Goal: Task Accomplishment & Management: Use online tool/utility

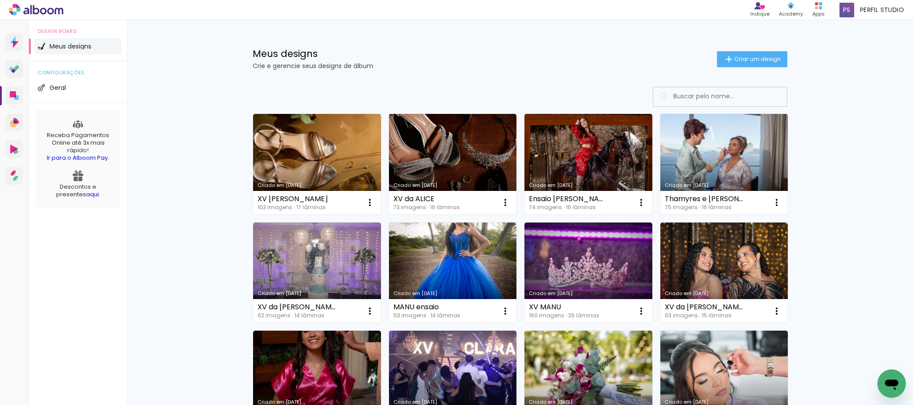
click at [118, 379] on div "Design Board Meus designs configurações Geral Receba Pagamentos Online até 3x m…" at bounding box center [78, 222] width 98 height 405
click at [756, 57] on span "Criar um design" at bounding box center [757, 59] width 46 height 6
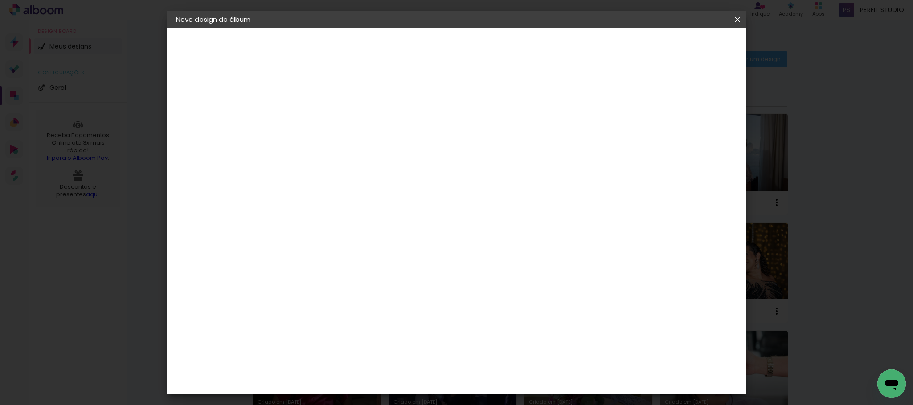
click at [322, 118] on input at bounding box center [322, 120] width 0 height 14
click at [322, 116] on input at bounding box center [322, 120] width 0 height 14
type input "Ana e Bia"
type paper-input "Ana e Bia"
type input "[PERSON_NAME] e Duda XV"
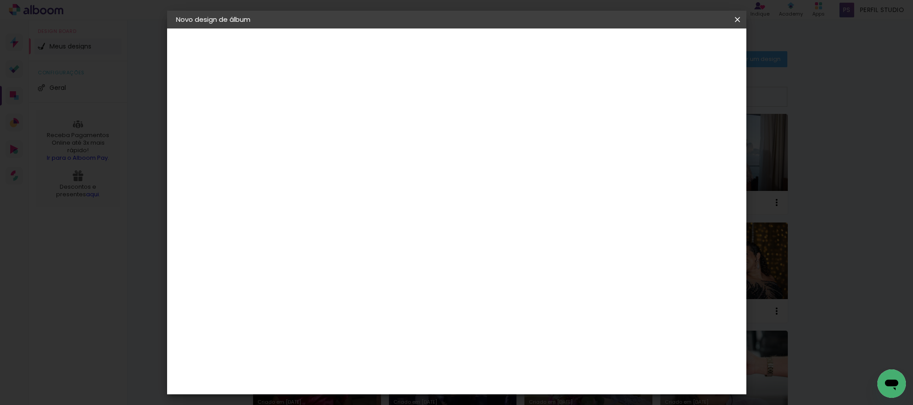
type paper-input "[PERSON_NAME] e Duda XV"
click at [0, 0] on slot "Avançar" at bounding box center [0, 0] width 0 height 0
click at [0, 0] on slot "Tamanho Livre" at bounding box center [0, 0] width 0 height 0
click at [0, 0] on slot "Avançar" at bounding box center [0, 0] width 0 height 0
click at [299, 245] on paper-input-container "30 cm" at bounding box center [299, 252] width 40 height 22
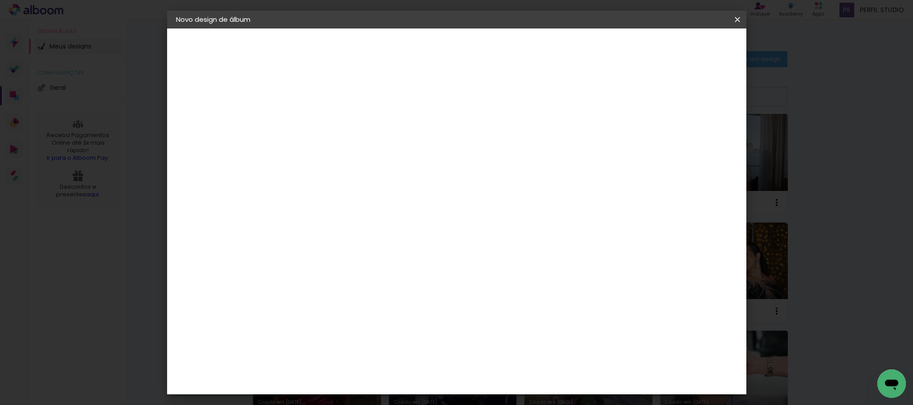
click at [293, 250] on input "30" at bounding box center [293, 251] width 23 height 13
type input "20"
type paper-input "20"
click at [678, 44] on span "Iniciar design" at bounding box center [657, 47] width 41 height 6
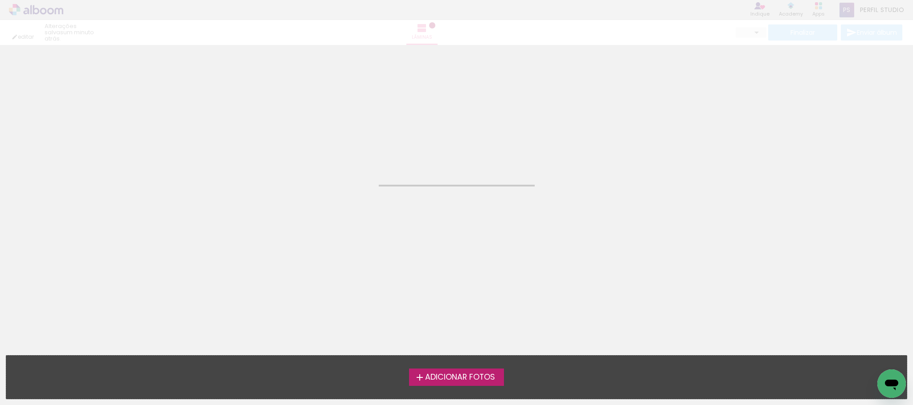
click at [455, 377] on span "Adicionar Fotos" at bounding box center [460, 378] width 70 height 8
click at [0, 0] on input "file" at bounding box center [0, 0] width 0 height 0
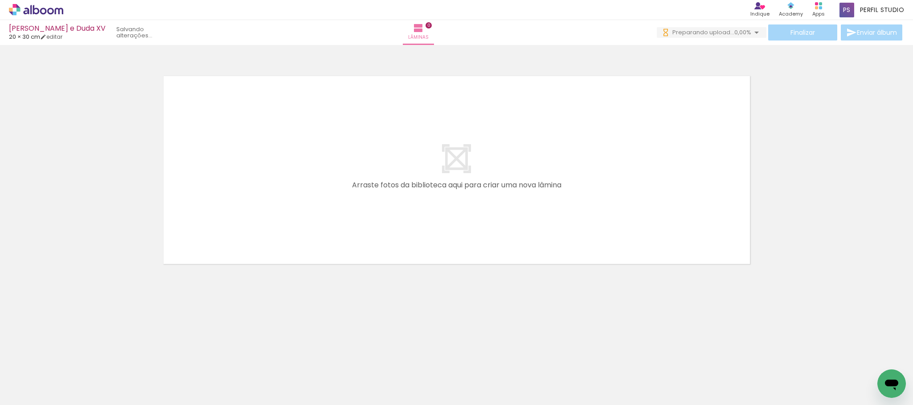
click at [46, 378] on iron-icon at bounding box center [45, 378] width 7 height 7
click at [0, 0] on slot "Não utilizadas" at bounding box center [0, 0] width 0 height 0
type input "Não utilizadas"
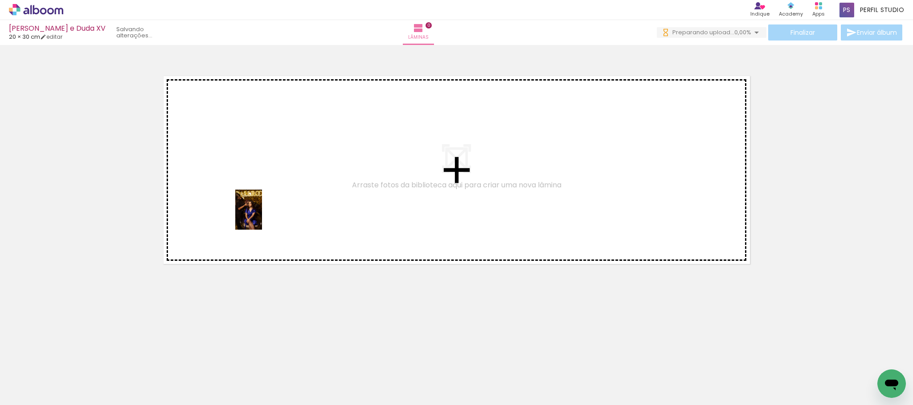
drag, startPoint x: 95, startPoint y: 373, endPoint x: 262, endPoint y: 216, distance: 229.1
click at [262, 216] on quentale-workspace at bounding box center [456, 202] width 913 height 405
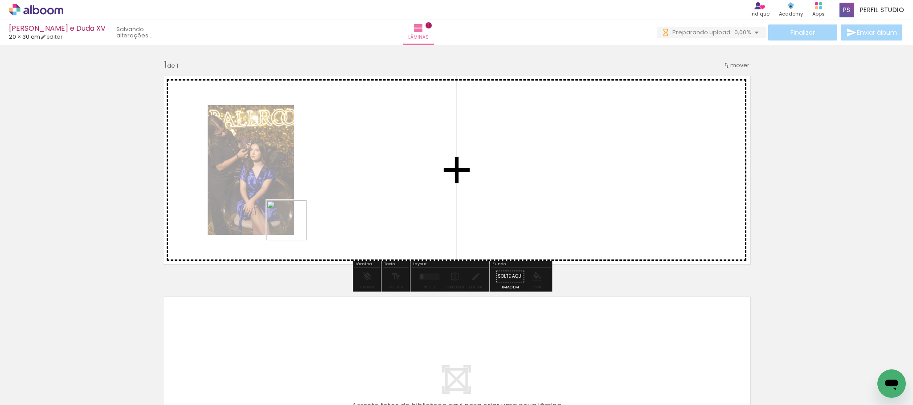
drag, startPoint x: 164, startPoint y: 322, endPoint x: 322, endPoint y: 199, distance: 200.0
click at [322, 199] on quentale-workspace at bounding box center [456, 202] width 913 height 405
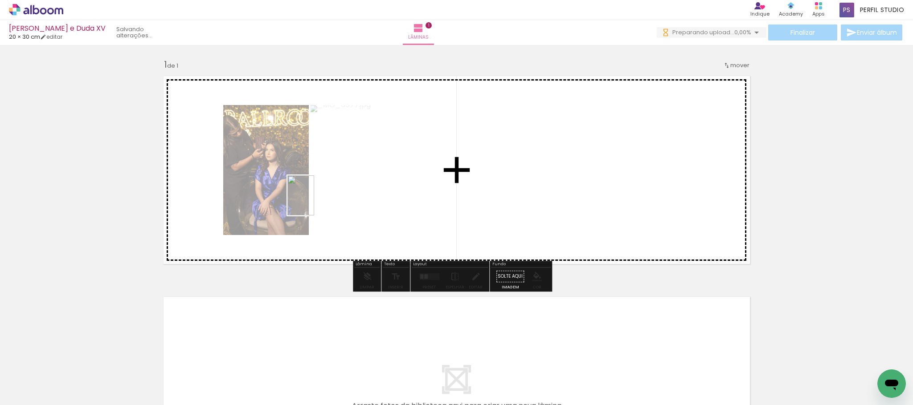
drag, startPoint x: 94, startPoint y: 377, endPoint x: 314, endPoint y: 202, distance: 281.3
click at [314, 202] on quentale-workspace at bounding box center [456, 202] width 913 height 405
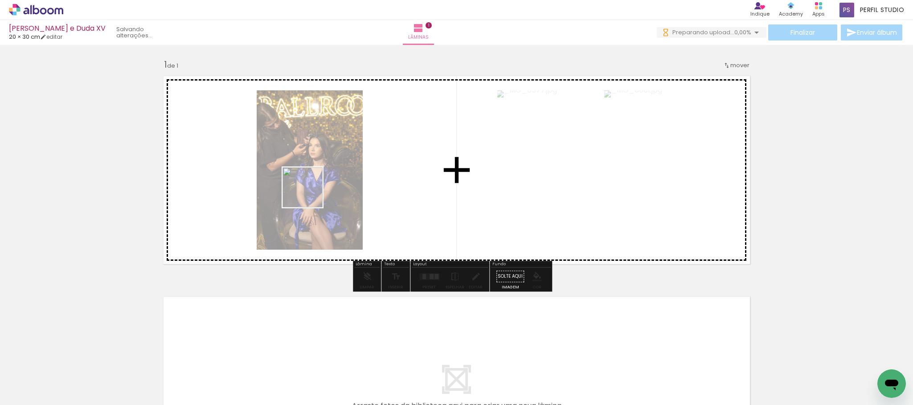
drag, startPoint x: 301, startPoint y: 206, endPoint x: 309, endPoint y: 194, distance: 14.5
click at [309, 194] on quentale-workspace at bounding box center [456, 202] width 913 height 405
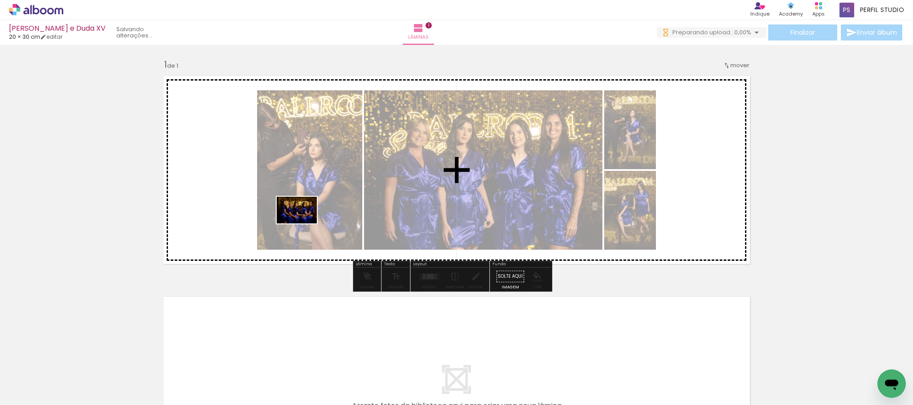
drag, startPoint x: 98, startPoint y: 373, endPoint x: 303, endPoint y: 224, distance: 254.5
click at [303, 224] on quentale-workspace at bounding box center [456, 202] width 913 height 405
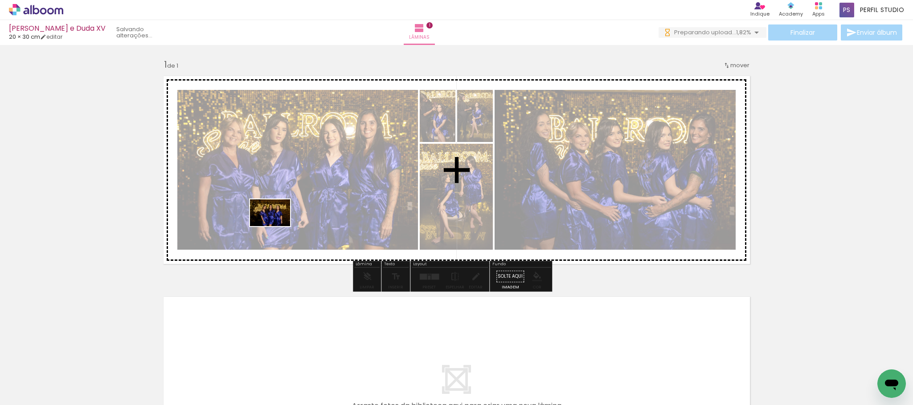
click at [277, 226] on quentale-workspace at bounding box center [456, 202] width 913 height 405
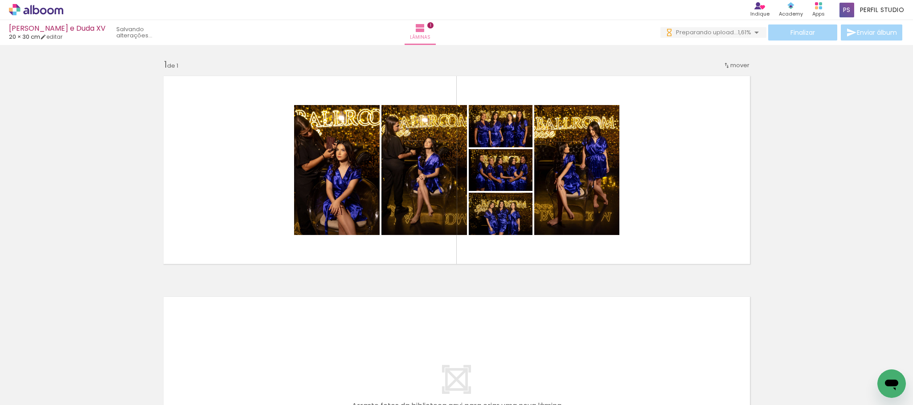
drag, startPoint x: 234, startPoint y: 402, endPoint x: 19, endPoint y: 13, distance: 444.7
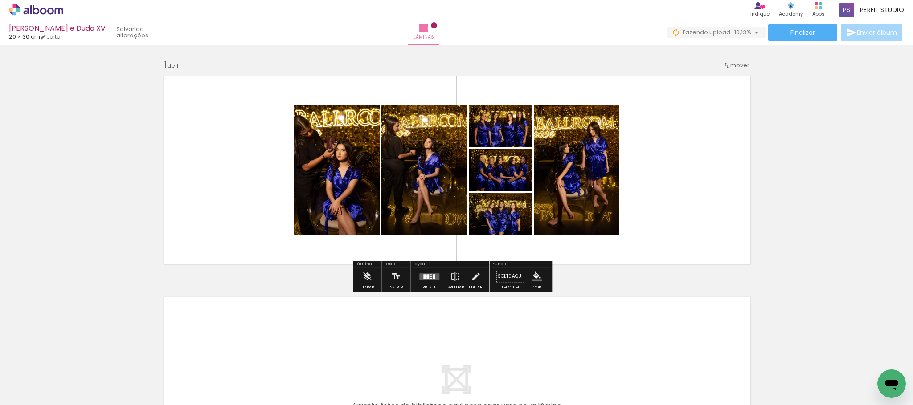
click at [425, 273] on div at bounding box center [429, 277] width 24 height 18
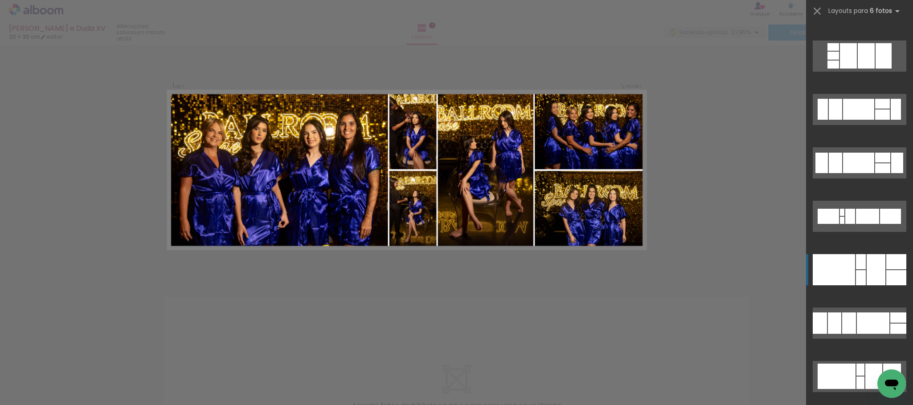
click at [870, 260] on div at bounding box center [875, 269] width 19 height 31
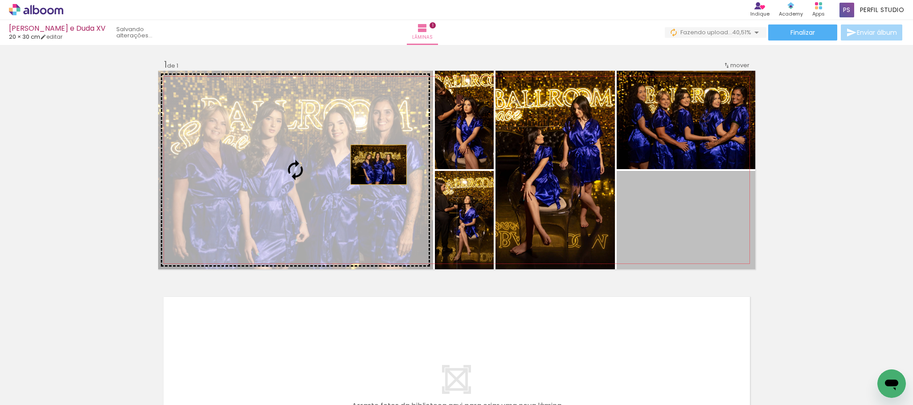
drag, startPoint x: 686, startPoint y: 216, endPoint x: 371, endPoint y: 165, distance: 319.0
click at [0, 0] on slot at bounding box center [0, 0] width 0 height 0
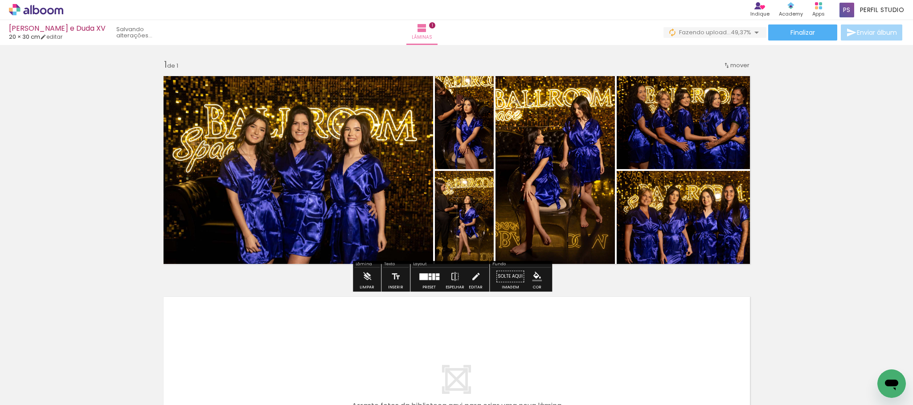
click at [536, 274] on iron-icon "color picker" at bounding box center [537, 277] width 10 height 10
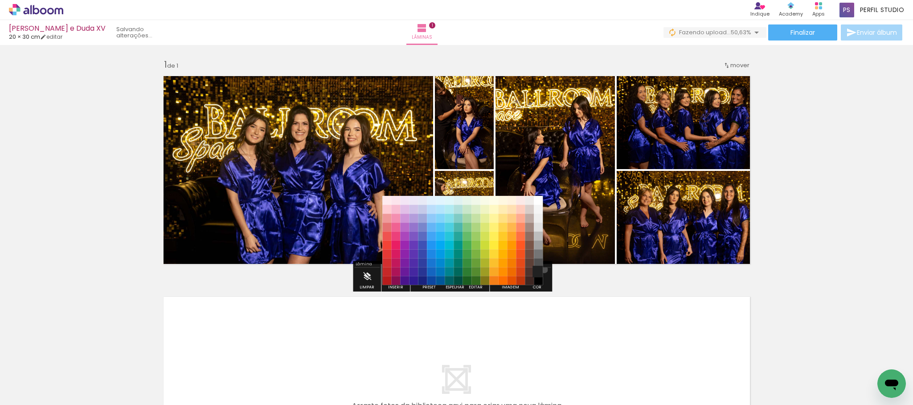
click at [541, 270] on paper-item "#212121" at bounding box center [538, 272] width 9 height 9
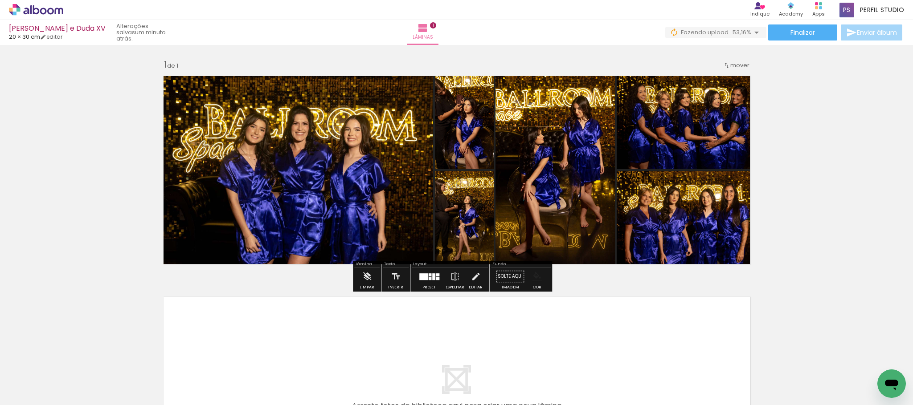
click at [535, 274] on iron-icon "color picker" at bounding box center [537, 277] width 10 height 10
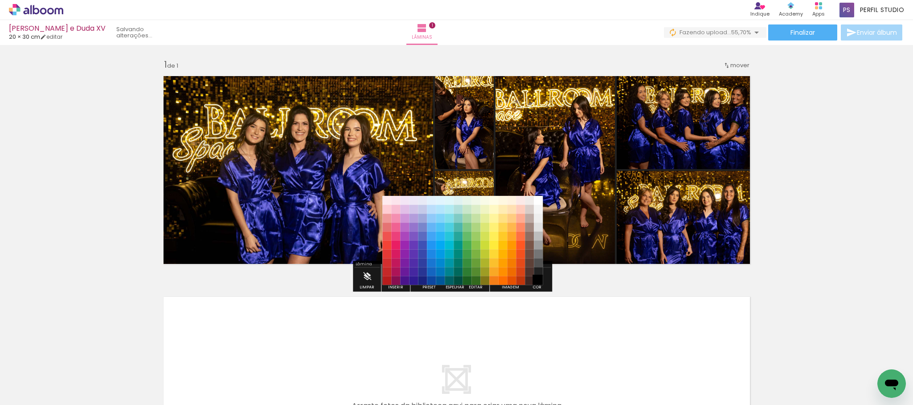
click at [539, 282] on paper-item "#000000" at bounding box center [538, 281] width 9 height 9
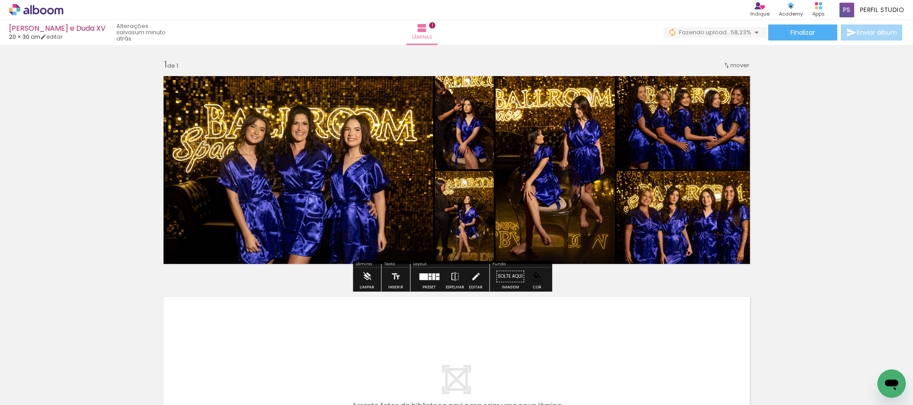
click at [800, 209] on div "Inserir lâmina 1 de 1" at bounding box center [456, 269] width 913 height 442
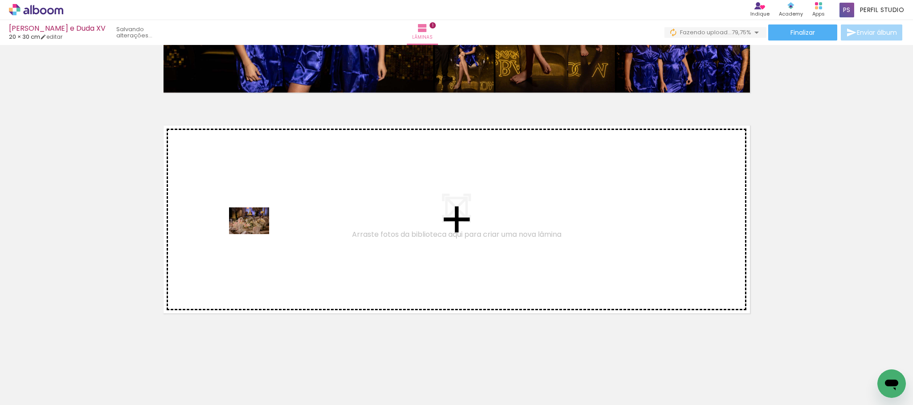
drag, startPoint x: 93, startPoint y: 380, endPoint x: 256, endPoint y: 234, distance: 218.6
click at [256, 234] on quentale-workspace at bounding box center [456, 202] width 913 height 405
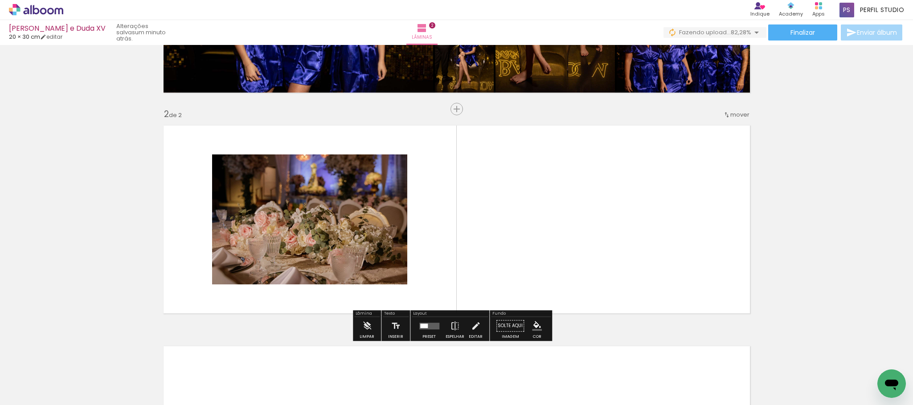
scroll to position [194, 0]
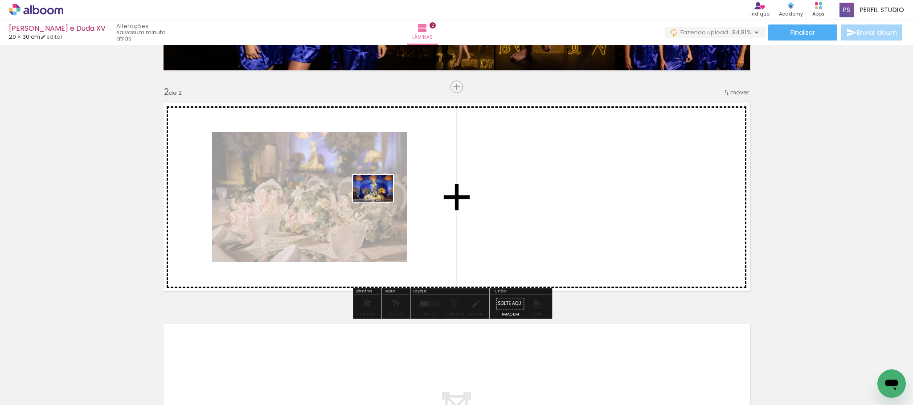
drag, startPoint x: 88, startPoint y: 374, endPoint x: 380, endPoint y: 202, distance: 338.5
click at [380, 202] on quentale-workspace at bounding box center [456, 202] width 913 height 405
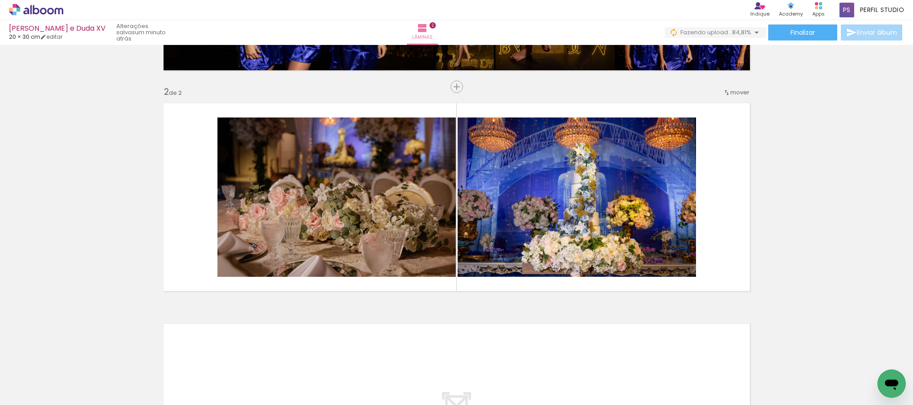
scroll to position [0, 2705]
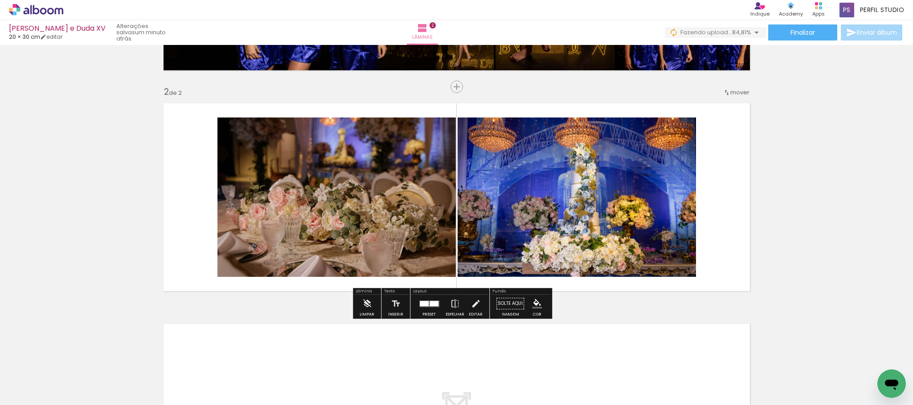
click at [433, 305] on div at bounding box center [433, 303] width 9 height 5
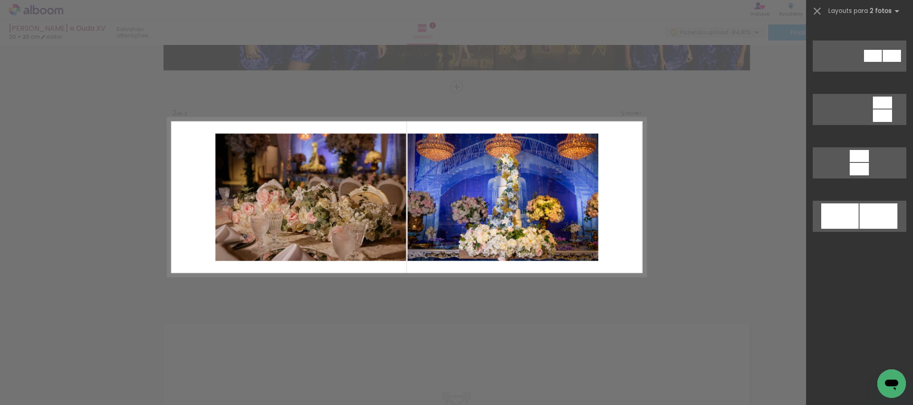
scroll to position [0, 0]
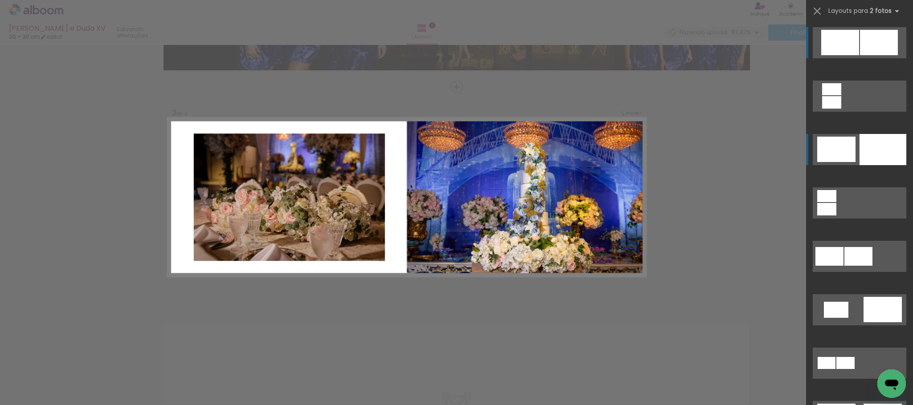
click at [868, 146] on div at bounding box center [882, 149] width 47 height 31
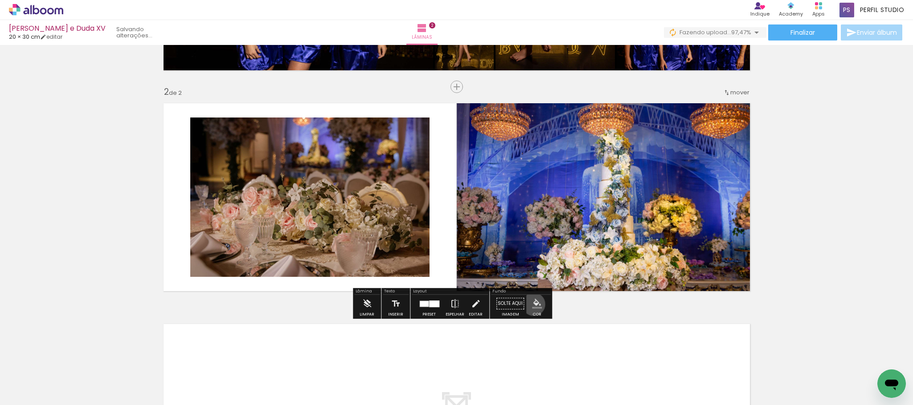
click at [532, 305] on iron-icon "color picker" at bounding box center [537, 304] width 10 height 10
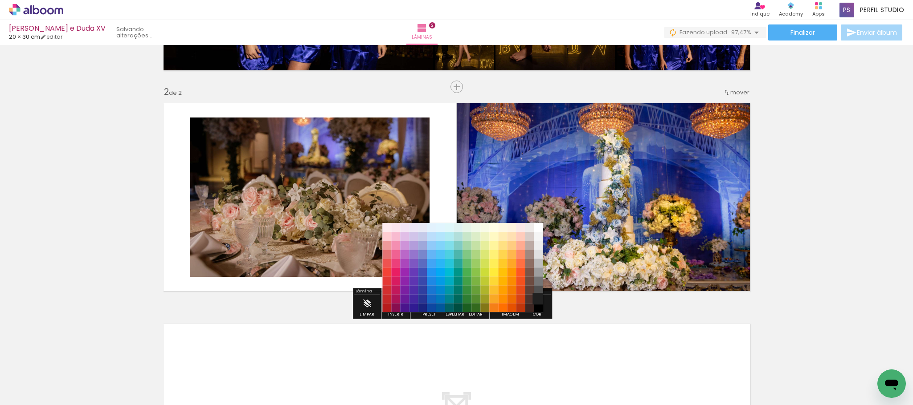
click at [541, 298] on paper-item "#212121" at bounding box center [538, 299] width 9 height 9
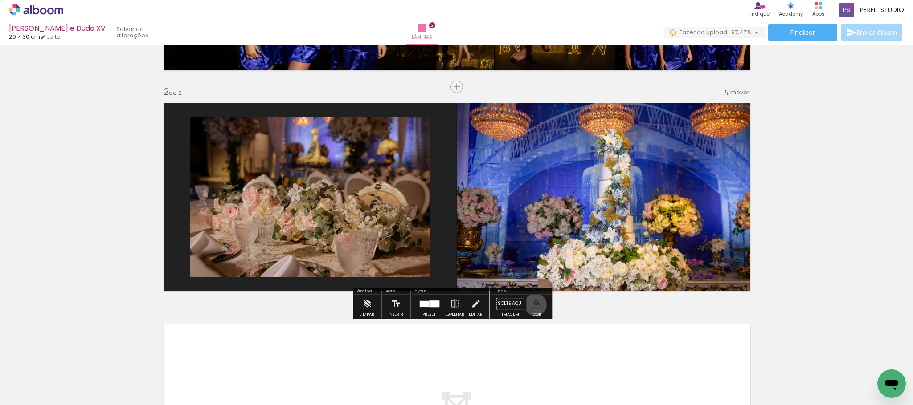
click at [532, 305] on iron-icon "color picker" at bounding box center [537, 304] width 10 height 10
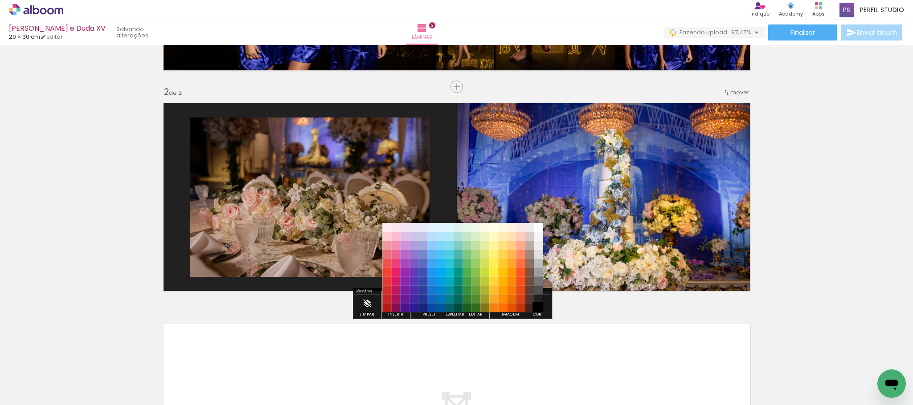
click at [537, 309] on paper-item "#000000" at bounding box center [538, 308] width 9 height 9
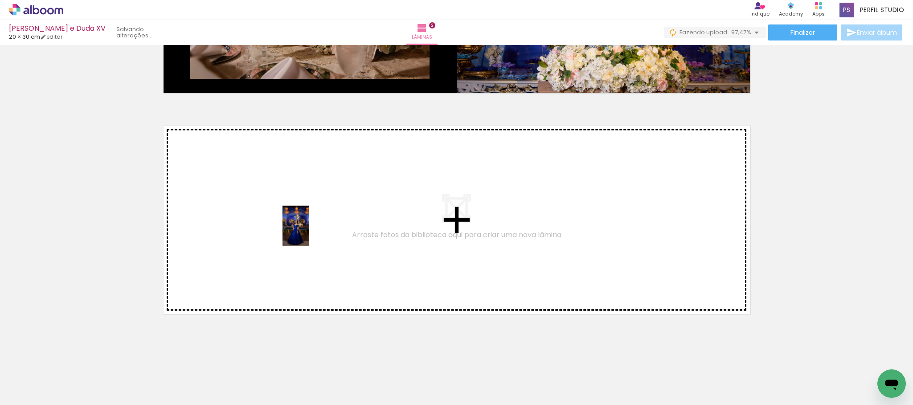
drag, startPoint x: 211, startPoint y: 301, endPoint x: 309, endPoint y: 233, distance: 119.6
click at [309, 233] on quentale-workspace at bounding box center [456, 202] width 913 height 405
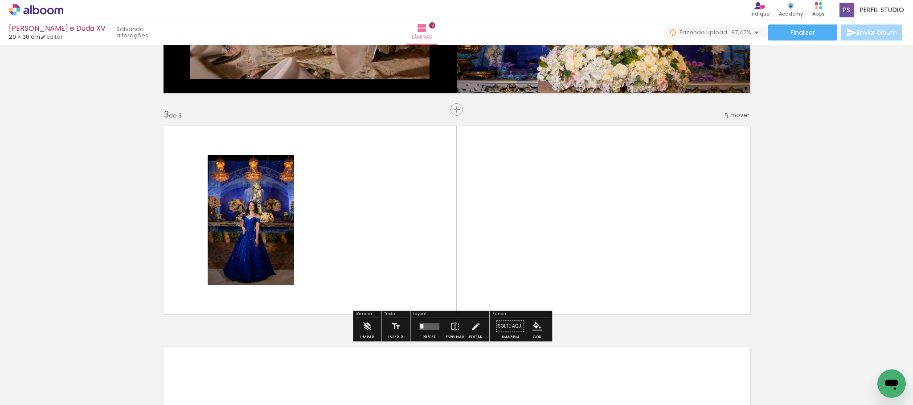
scroll to position [414, 0]
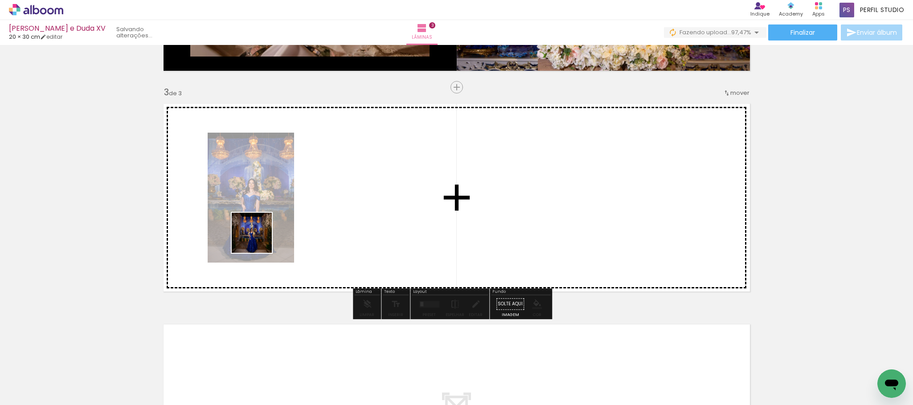
drag, startPoint x: 95, startPoint y: 378, endPoint x: 258, endPoint y: 240, distance: 214.0
click at [258, 240] on quentale-workspace at bounding box center [456, 202] width 913 height 405
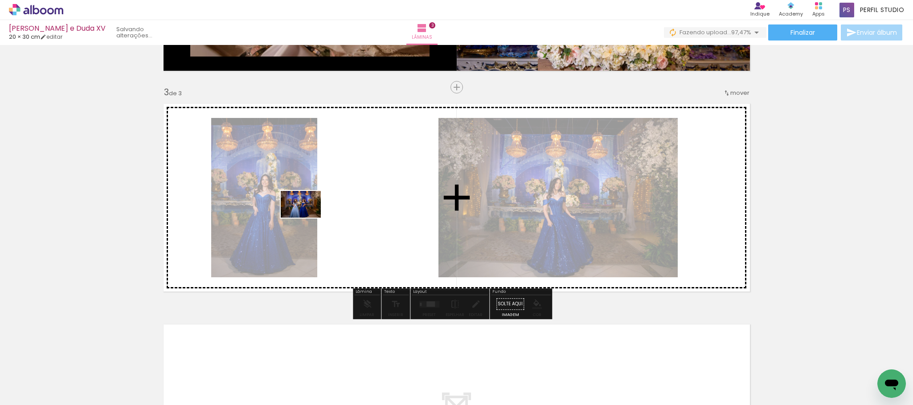
drag, startPoint x: 129, startPoint y: 346, endPoint x: 307, endPoint y: 218, distance: 219.9
click at [307, 218] on quentale-workspace at bounding box center [456, 202] width 913 height 405
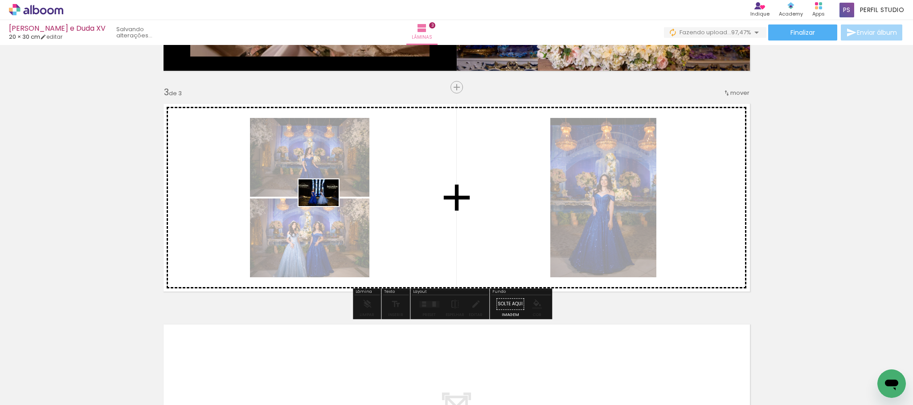
drag, startPoint x: 178, startPoint y: 318, endPoint x: 325, endPoint y: 206, distance: 184.7
click at [325, 206] on quentale-workspace at bounding box center [456, 202] width 913 height 405
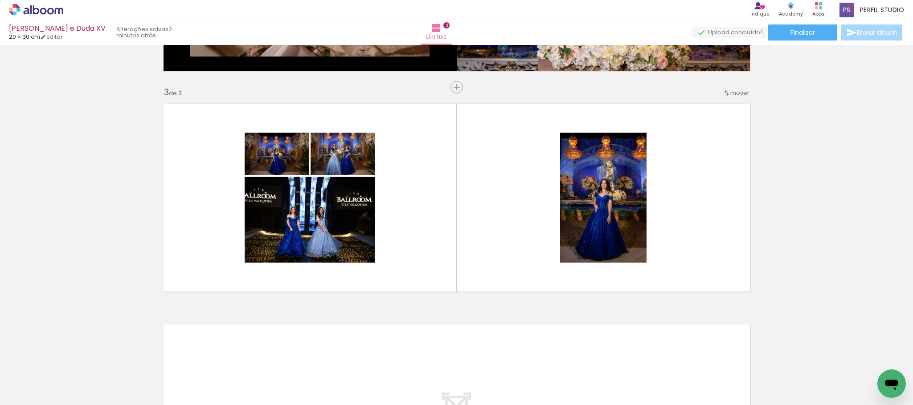
scroll to position [0, 2506]
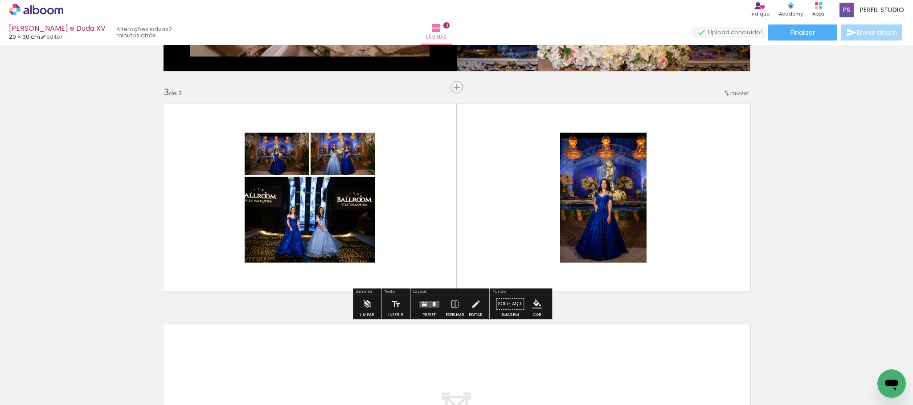
click at [428, 302] on quentale-layouter at bounding box center [429, 304] width 20 height 7
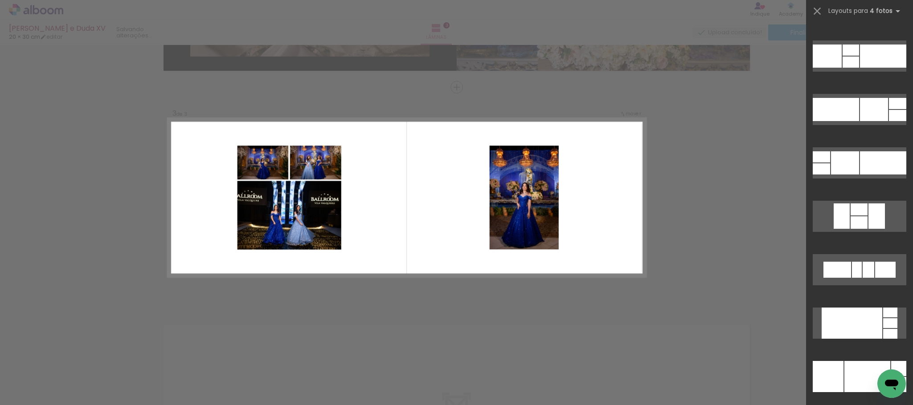
scroll to position [9956, 0]
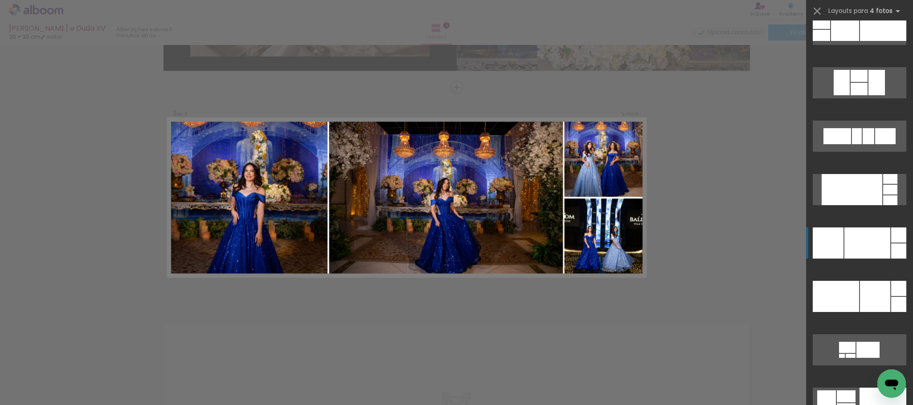
click at [877, 242] on div at bounding box center [867, 243] width 46 height 31
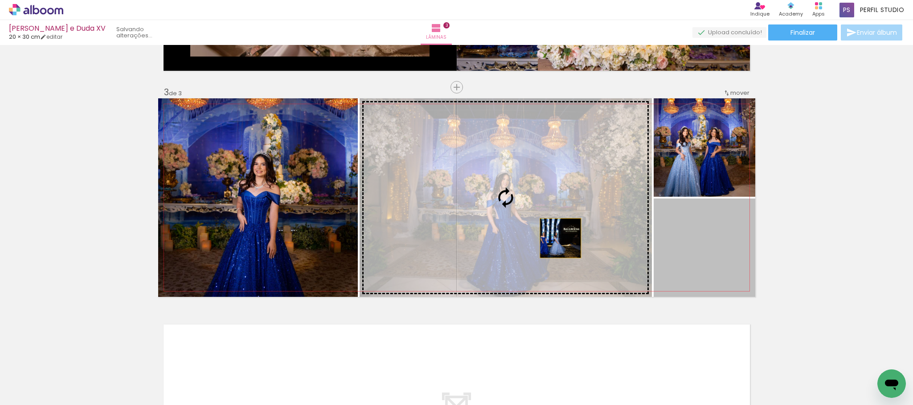
drag, startPoint x: 702, startPoint y: 251, endPoint x: 555, endPoint y: 238, distance: 147.6
click at [0, 0] on slot at bounding box center [0, 0] width 0 height 0
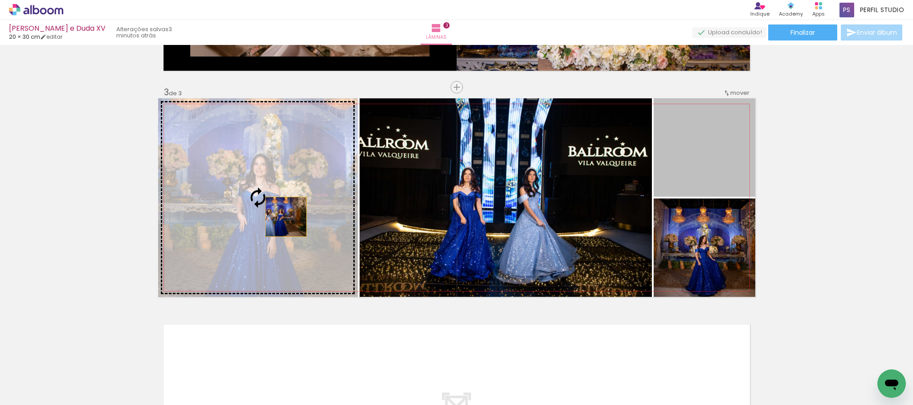
drag, startPoint x: 692, startPoint y: 139, endPoint x: 281, endPoint y: 217, distance: 418.9
click at [0, 0] on slot at bounding box center [0, 0] width 0 height 0
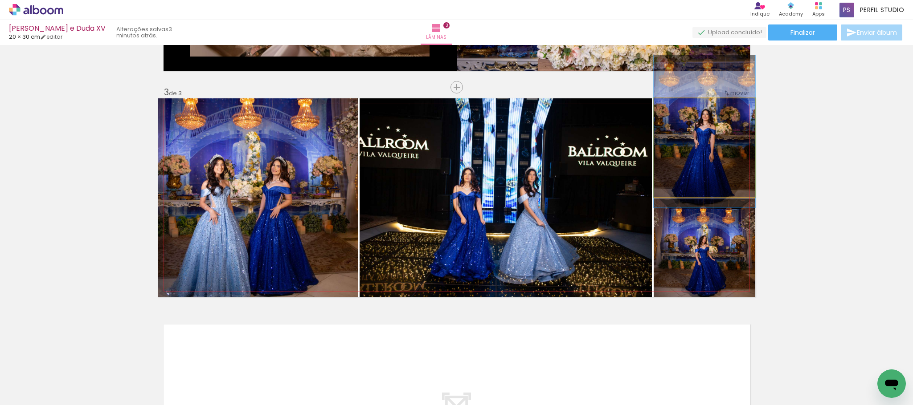
drag, startPoint x: 712, startPoint y: 157, endPoint x: 712, endPoint y: 141, distance: 16.0
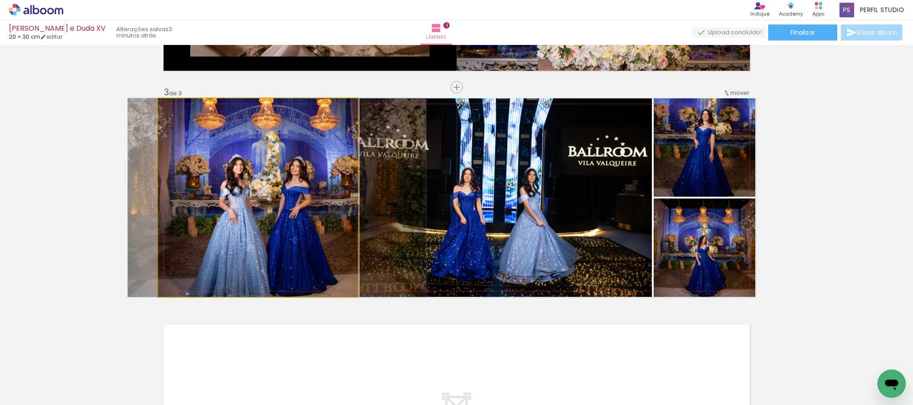
drag, startPoint x: 250, startPoint y: 251, endPoint x: 445, endPoint y: 202, distance: 201.7
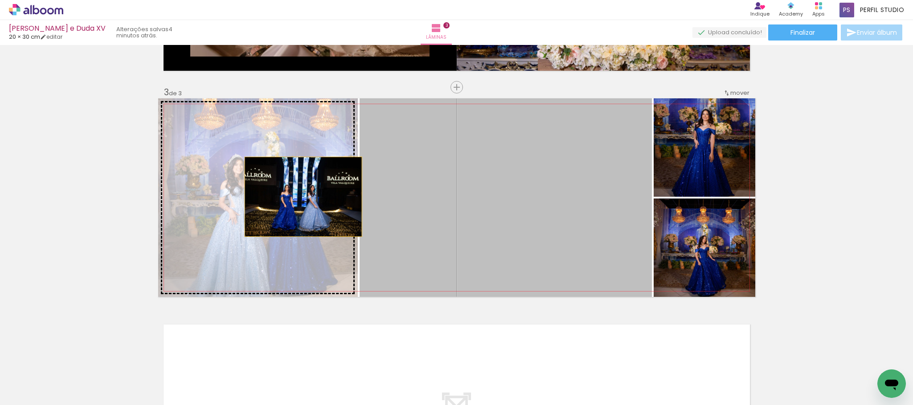
drag, startPoint x: 452, startPoint y: 197, endPoint x: 294, endPoint y: 197, distance: 157.2
click at [0, 0] on slot at bounding box center [0, 0] width 0 height 0
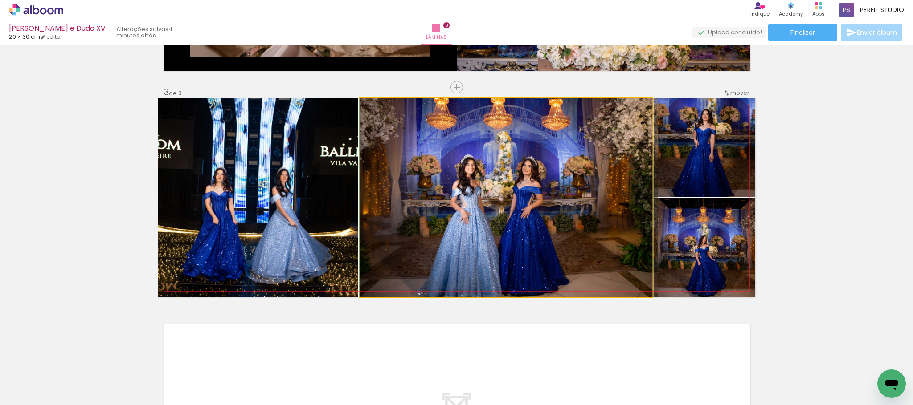
drag, startPoint x: 514, startPoint y: 201, endPoint x: 522, endPoint y: 196, distance: 9.2
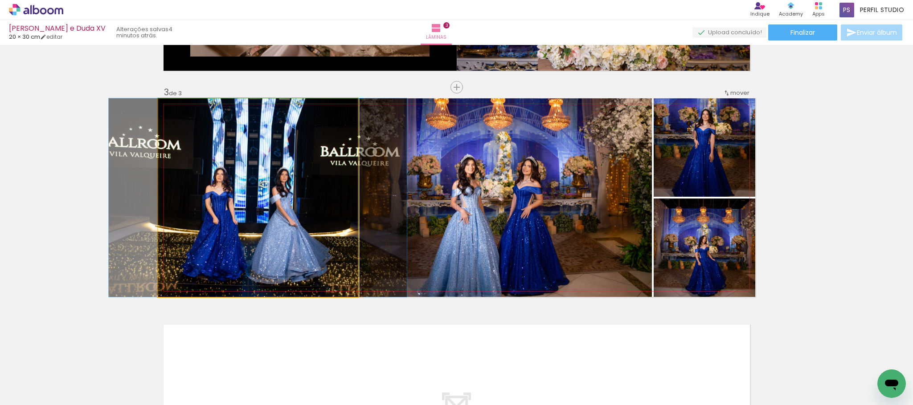
click at [274, 159] on quentale-photo at bounding box center [258, 197] width 200 height 199
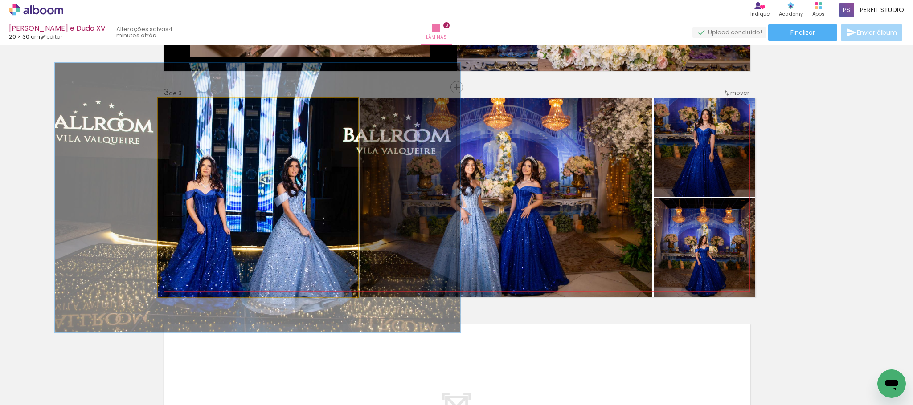
drag, startPoint x: 179, startPoint y: 109, endPoint x: 190, endPoint y: 109, distance: 11.1
click at [190, 109] on div at bounding box center [190, 108] width 14 height 14
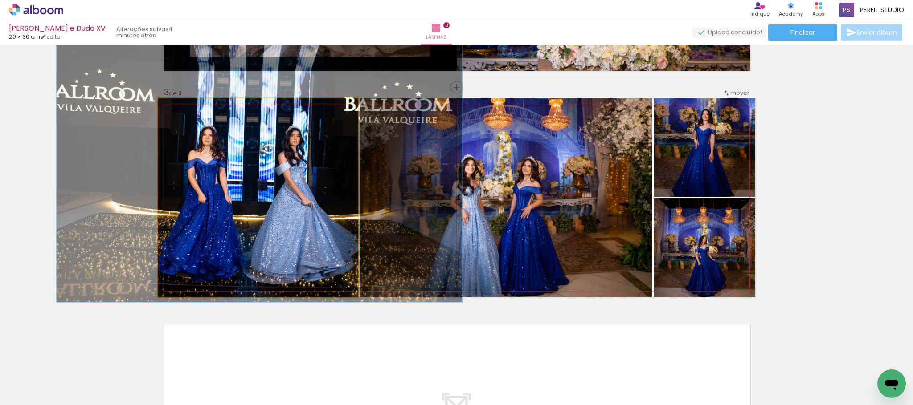
drag, startPoint x: 289, startPoint y: 200, endPoint x: 290, endPoint y: 172, distance: 28.1
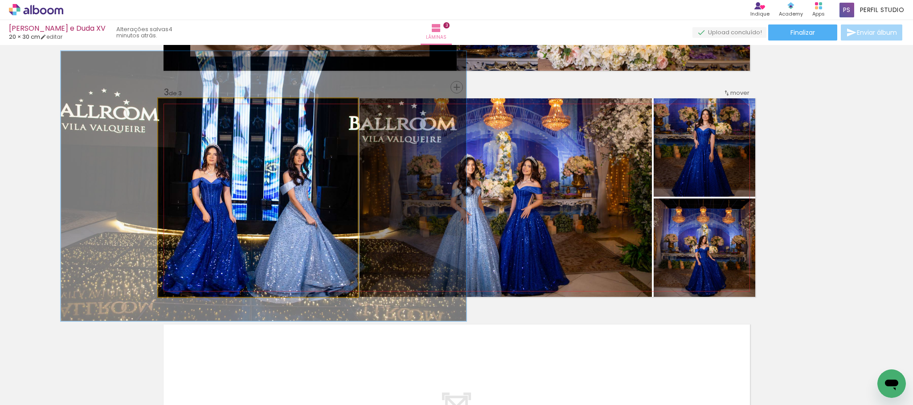
drag, startPoint x: 295, startPoint y: 183, endPoint x: 300, endPoint y: 202, distance: 19.7
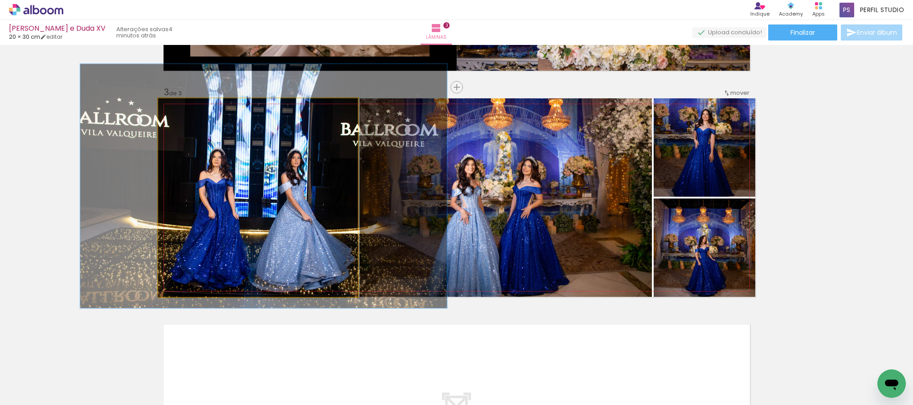
drag, startPoint x: 184, startPoint y: 105, endPoint x: 226, endPoint y: 159, distance: 69.0
type paper-slider "121"
click at [183, 106] on div at bounding box center [187, 108] width 8 height 8
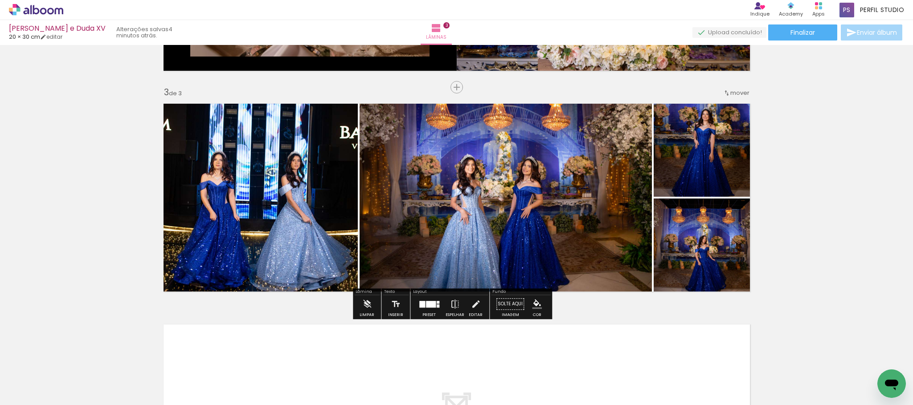
click at [536, 305] on iron-icon "color picker" at bounding box center [537, 304] width 10 height 10
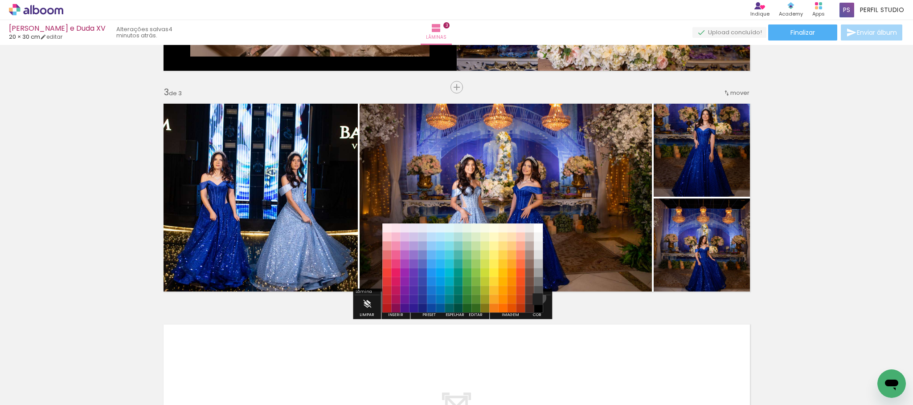
click at [536, 298] on paper-item "#212121" at bounding box center [538, 299] width 9 height 9
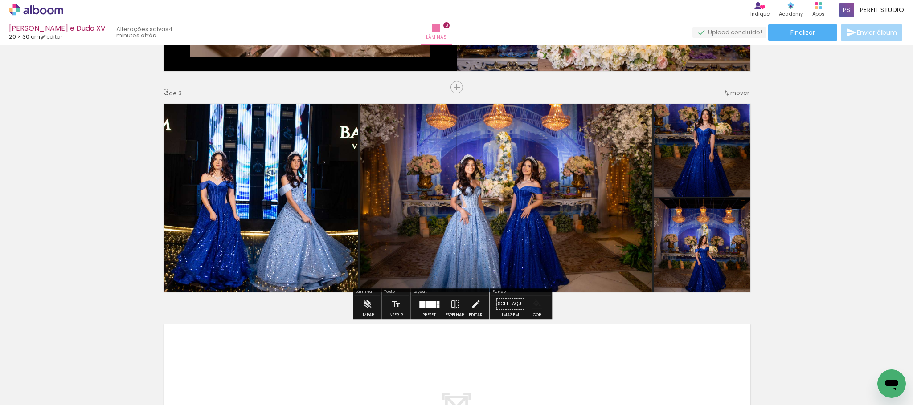
click at [537, 302] on iron-icon "color picker" at bounding box center [537, 304] width 10 height 10
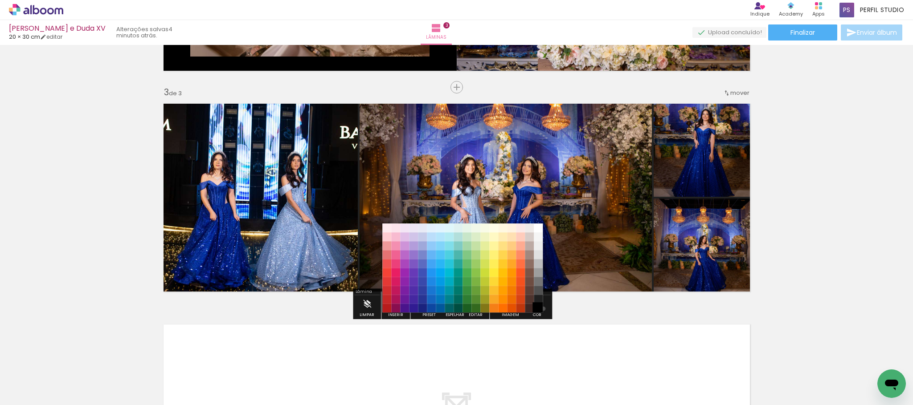
click at [540, 309] on paper-item "#000000" at bounding box center [538, 308] width 9 height 9
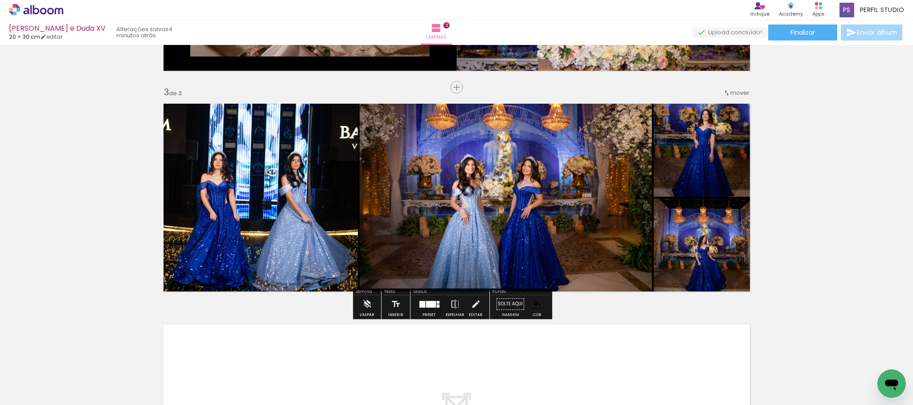
click at [817, 193] on div "Inserir lâmina 1 de 3 Inserir lâmina 2 de 3 Inserir lâmina 3 de 3" at bounding box center [456, 76] width 913 height 884
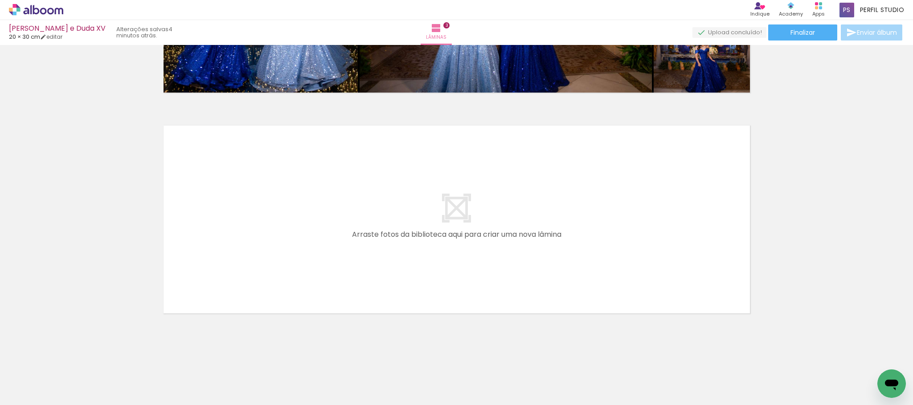
scroll to position [0, 0]
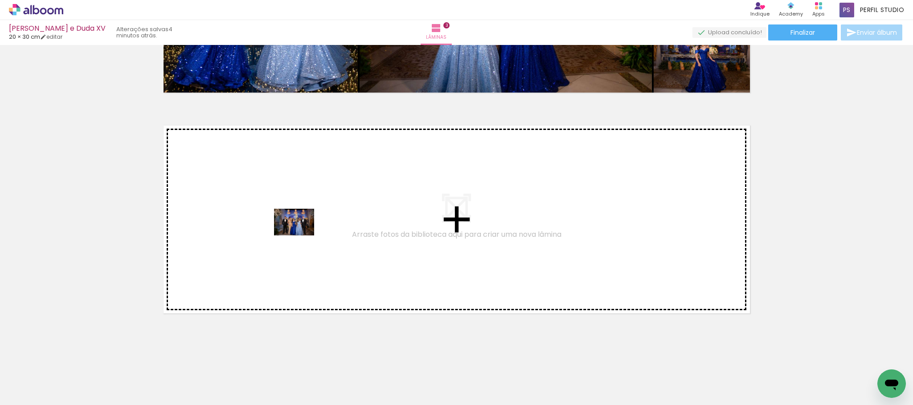
drag, startPoint x: 148, startPoint y: 380, endPoint x: 301, endPoint y: 236, distance: 209.6
click at [301, 236] on quentale-workspace at bounding box center [456, 202] width 913 height 405
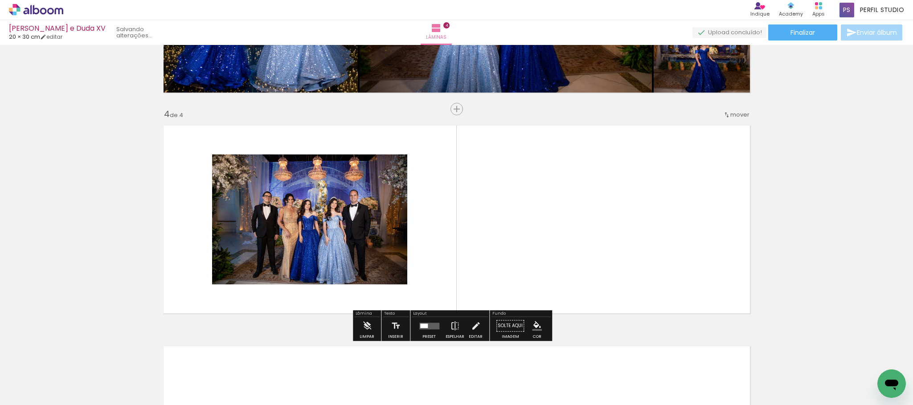
scroll to position [635, 0]
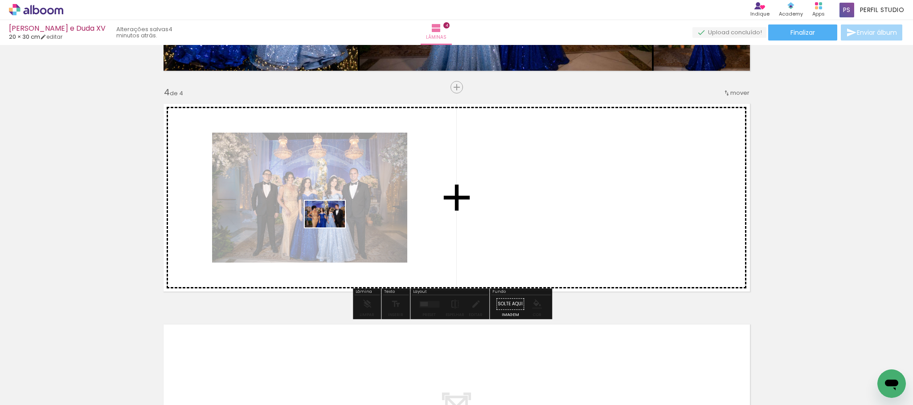
drag, startPoint x: 242, startPoint y: 294, endPoint x: 331, endPoint y: 228, distance: 111.7
click at [331, 228] on quentale-workspace at bounding box center [456, 202] width 913 height 405
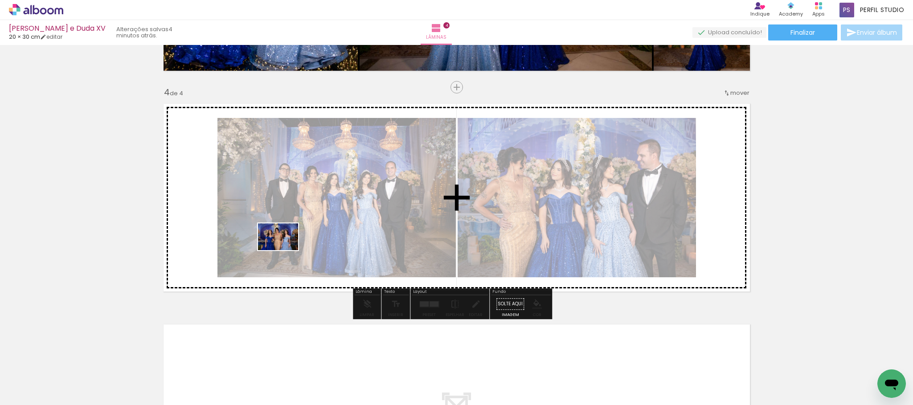
drag, startPoint x: 241, startPoint y: 295, endPoint x: 285, endPoint y: 250, distance: 63.0
click at [285, 250] on quentale-workspace at bounding box center [456, 202] width 913 height 405
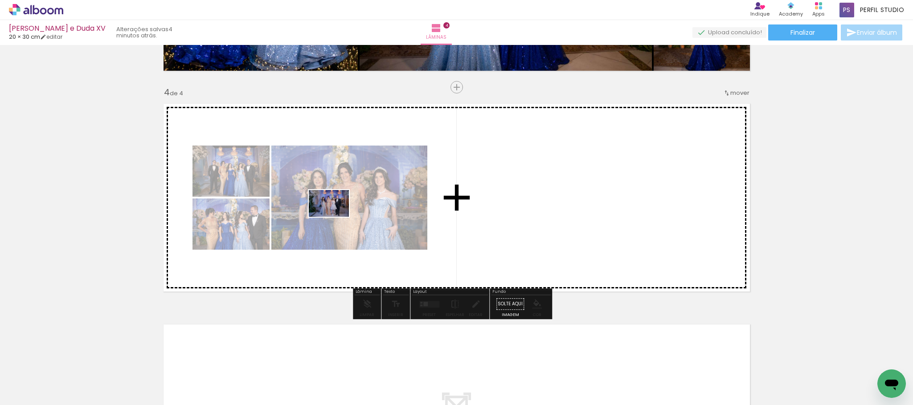
drag, startPoint x: 297, startPoint y: 248, endPoint x: 335, endPoint y: 217, distance: 49.5
click at [335, 217] on quentale-workspace at bounding box center [456, 202] width 913 height 405
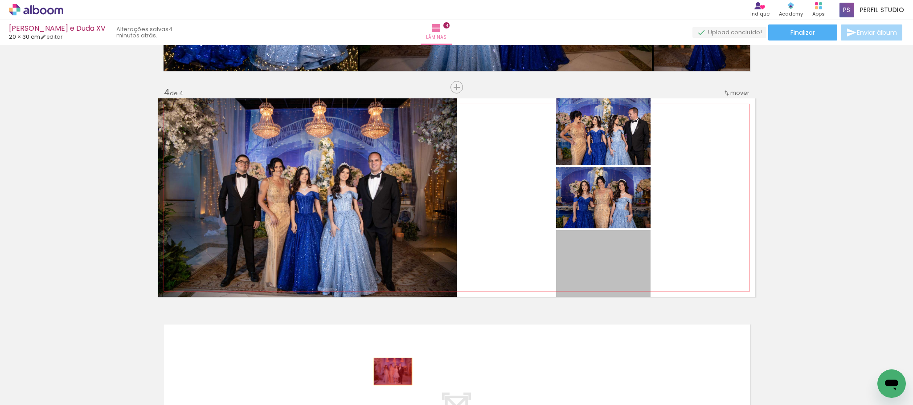
drag, startPoint x: 615, startPoint y: 264, endPoint x: 388, endPoint y: 372, distance: 251.5
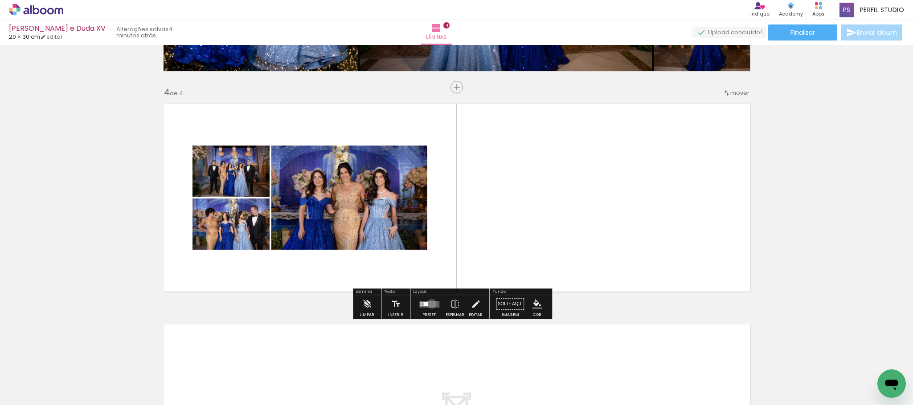
click at [429, 304] on quentale-layouter at bounding box center [429, 304] width 20 height 7
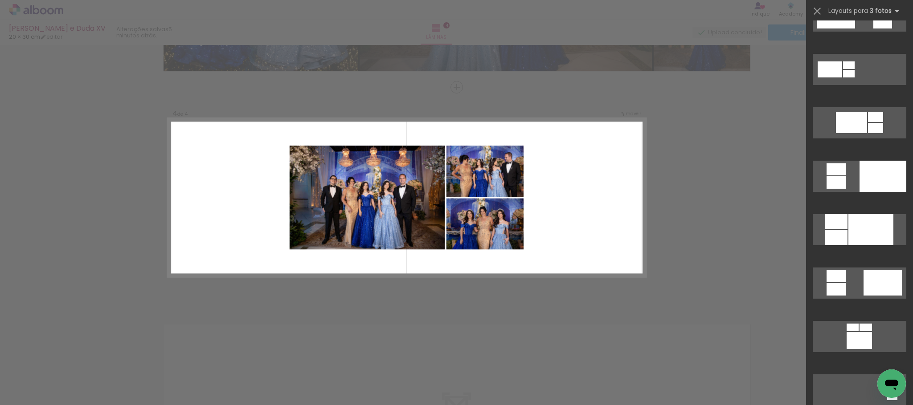
scroll to position [418, 0]
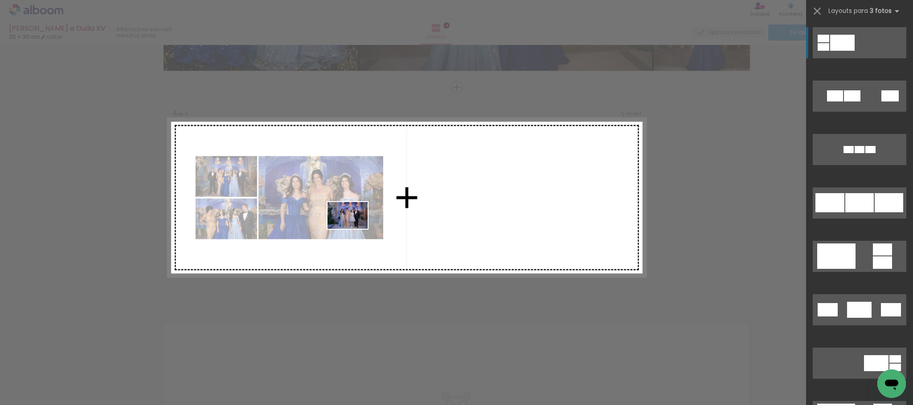
drag, startPoint x: 201, startPoint y: 335, endPoint x: 354, endPoint y: 229, distance: 186.1
click at [354, 229] on quentale-workspace at bounding box center [456, 202] width 913 height 405
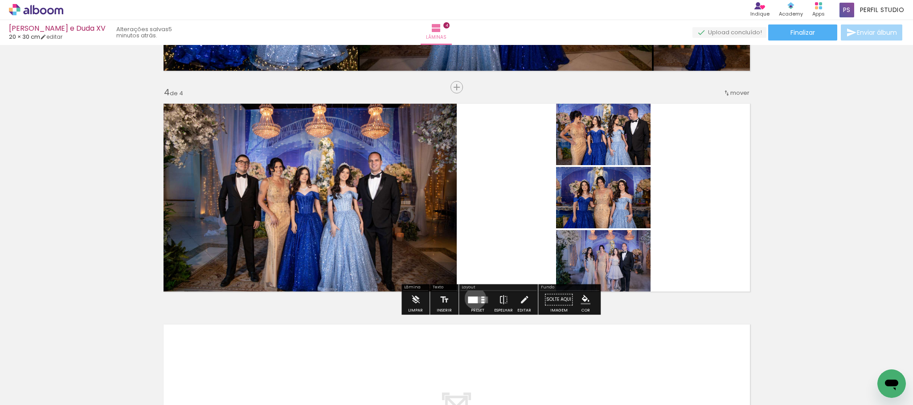
click at [473, 298] on div at bounding box center [473, 300] width 10 height 7
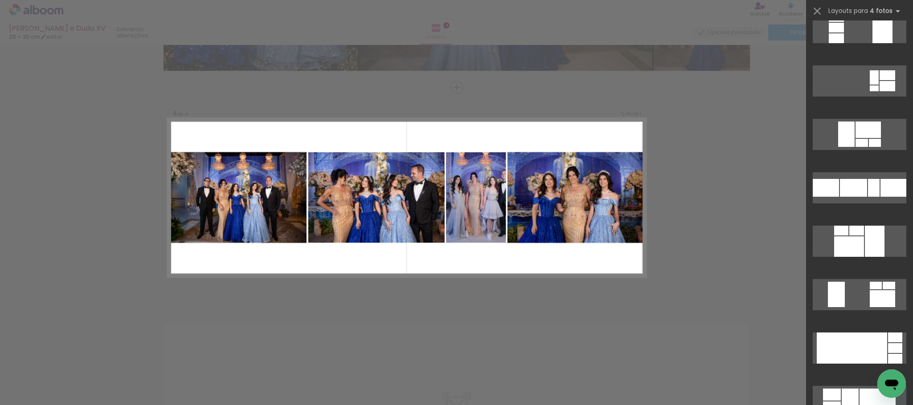
scroll to position [6615, 0]
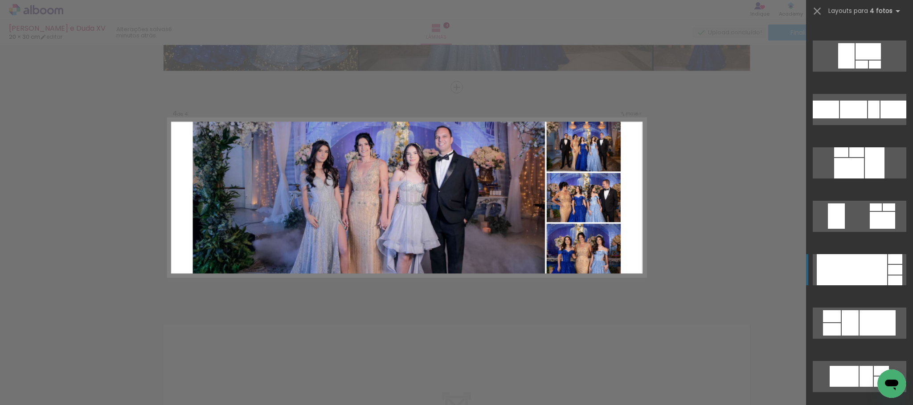
click at [856, 269] on div at bounding box center [852, 269] width 70 height 31
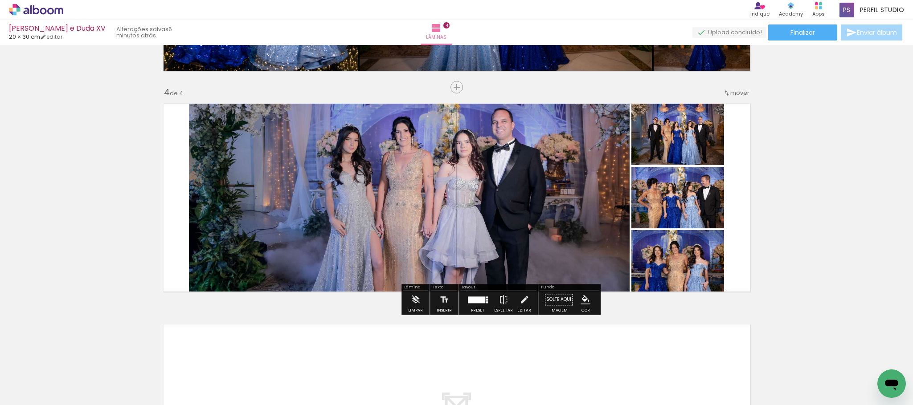
click at [491, 209] on quentale-photo at bounding box center [409, 197] width 441 height 199
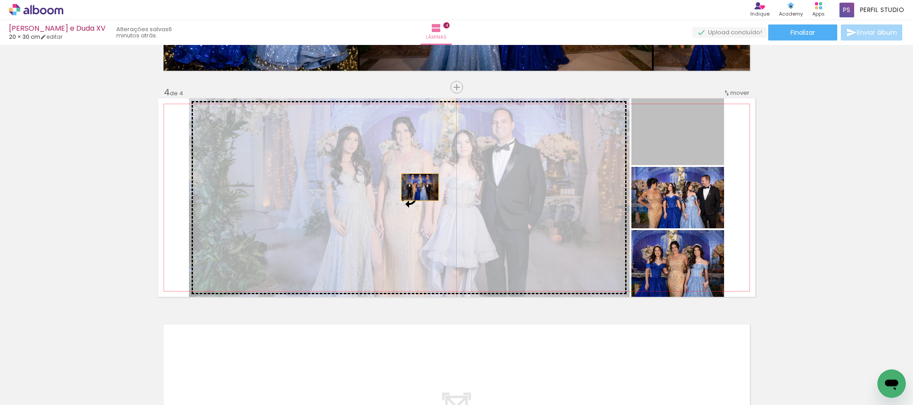
drag, startPoint x: 625, startPoint y: 138, endPoint x: 415, endPoint y: 187, distance: 215.5
click at [0, 0] on slot at bounding box center [0, 0] width 0 height 0
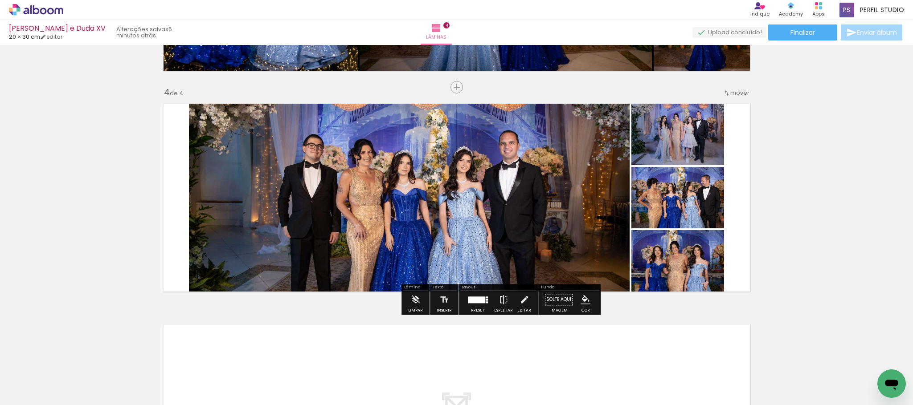
click at [407, 191] on quentale-photo at bounding box center [409, 197] width 441 height 199
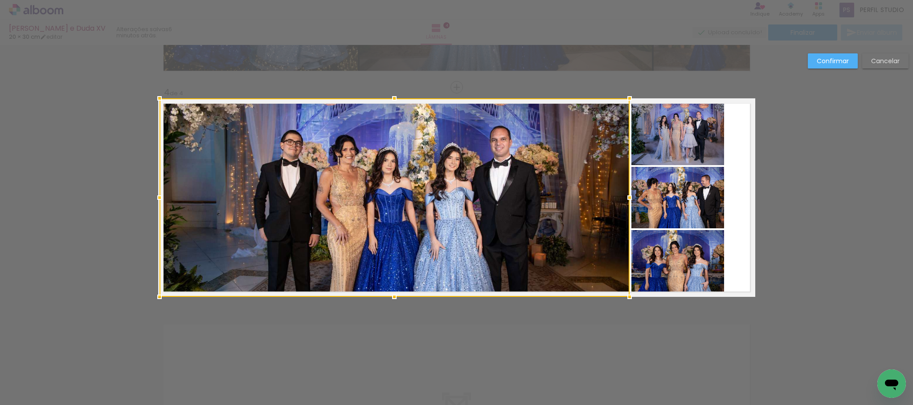
drag, startPoint x: 182, startPoint y: 196, endPoint x: 155, endPoint y: 195, distance: 27.2
click at [155, 195] on div at bounding box center [160, 198] width 18 height 18
drag, startPoint x: 392, startPoint y: 97, endPoint x: 390, endPoint y: 90, distance: 6.8
click at [390, 91] on div at bounding box center [394, 100] width 18 height 18
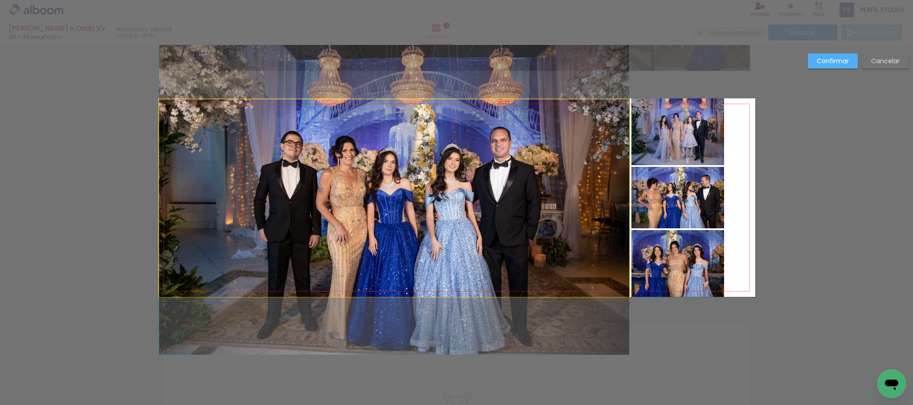
click at [403, 279] on quentale-photo at bounding box center [394, 198] width 470 height 197
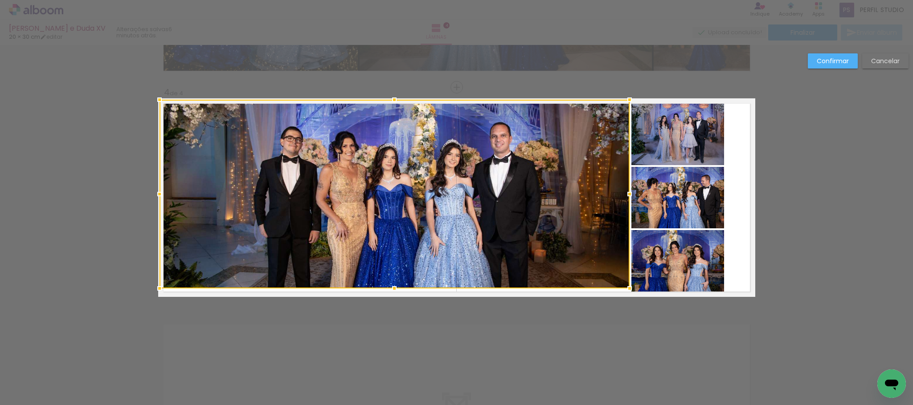
drag, startPoint x: 389, startPoint y: 297, endPoint x: 392, endPoint y: 309, distance: 12.3
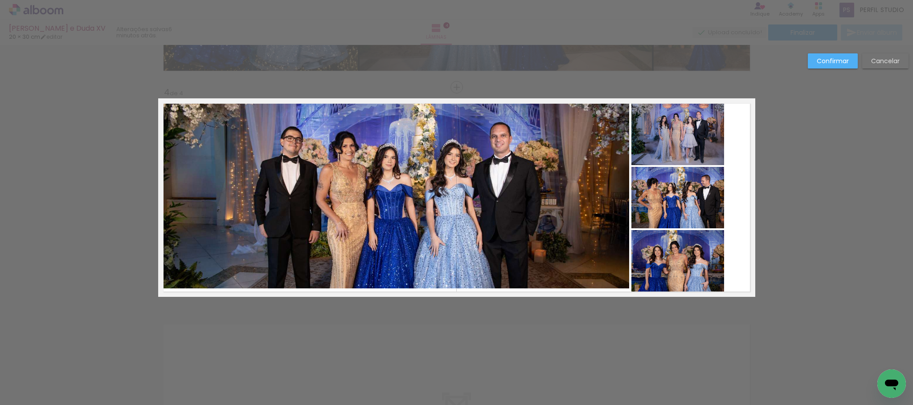
click at [391, 254] on quentale-photo at bounding box center [394, 194] width 470 height 189
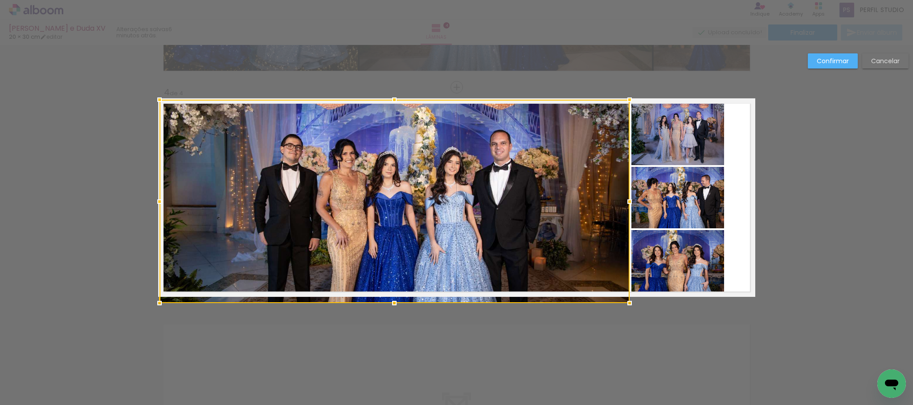
click at [390, 290] on div at bounding box center [394, 202] width 470 height 204
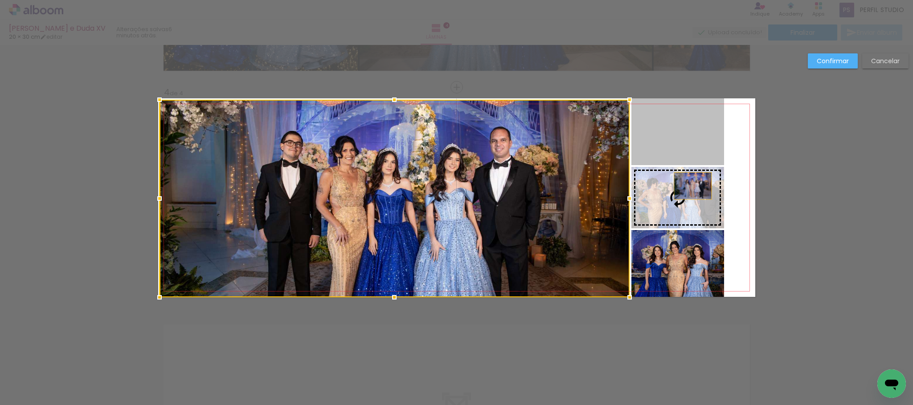
drag, startPoint x: 683, startPoint y: 130, endPoint x: 687, endPoint y: 186, distance: 55.9
click at [0, 0] on slot at bounding box center [0, 0] width 0 height 0
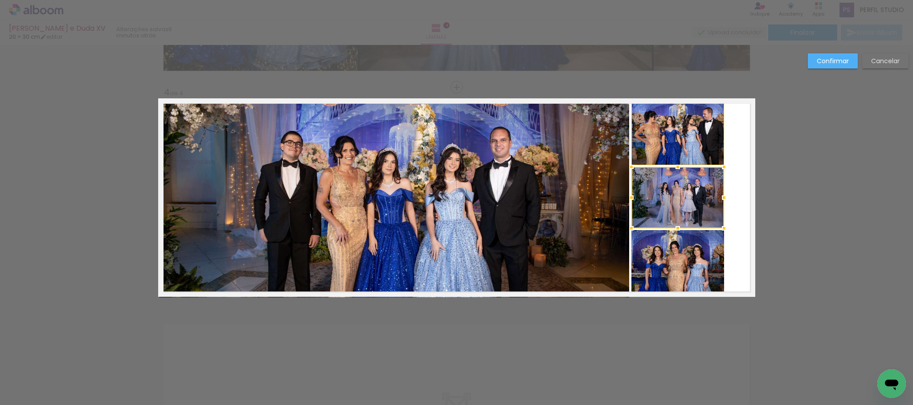
click at [0, 0] on slot "Confirmar" at bounding box center [0, 0] width 0 height 0
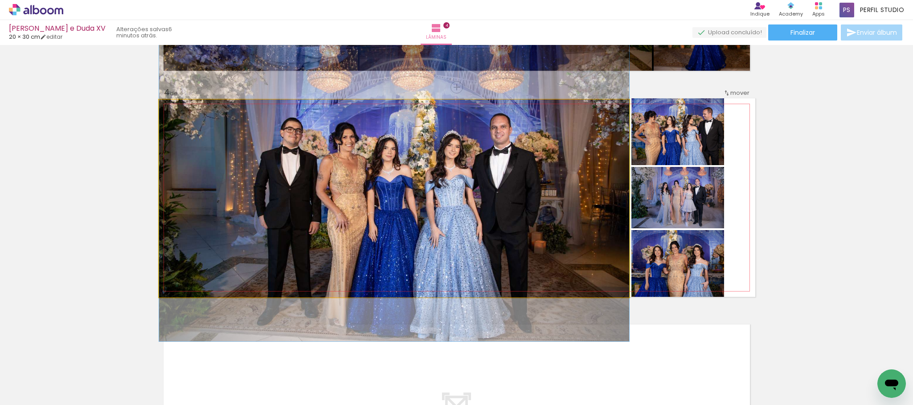
drag, startPoint x: 485, startPoint y: 157, endPoint x: 486, endPoint y: 143, distance: 13.4
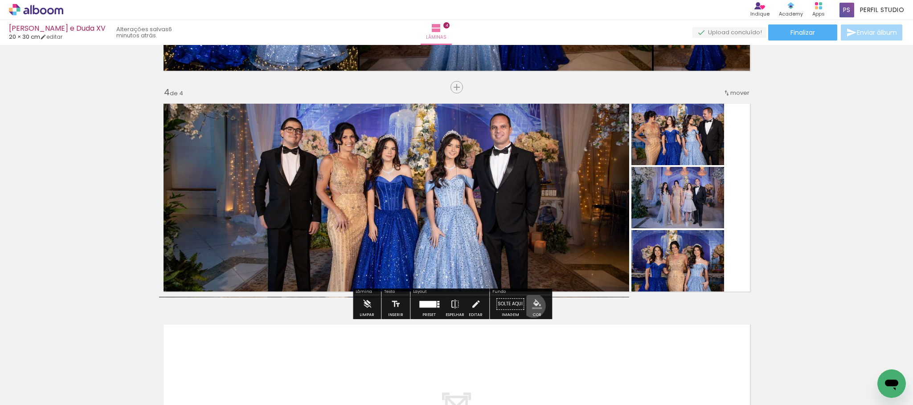
click at [532, 306] on iron-icon "color picker" at bounding box center [537, 304] width 10 height 10
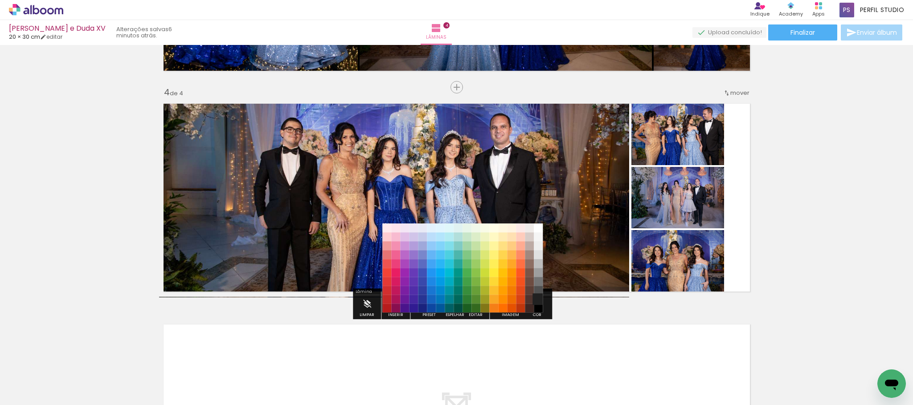
click at [540, 298] on paper-item "#212121" at bounding box center [538, 299] width 9 height 9
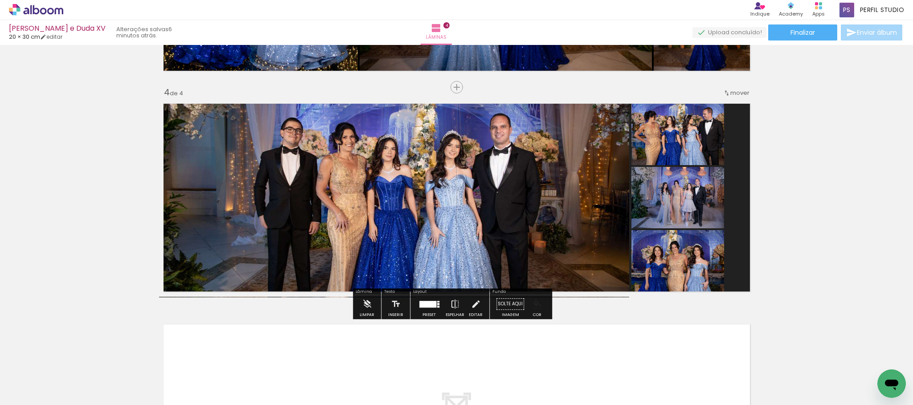
click at [532, 301] on iron-icon "color picker" at bounding box center [537, 304] width 10 height 10
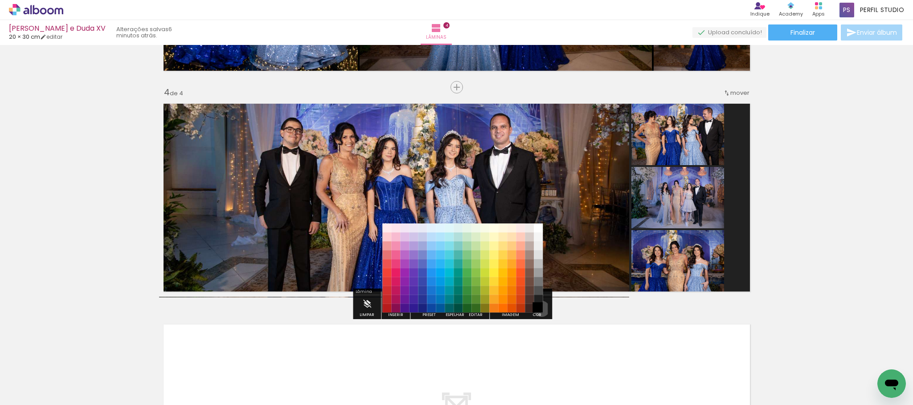
click at [539, 309] on paper-item "#000000" at bounding box center [538, 308] width 9 height 9
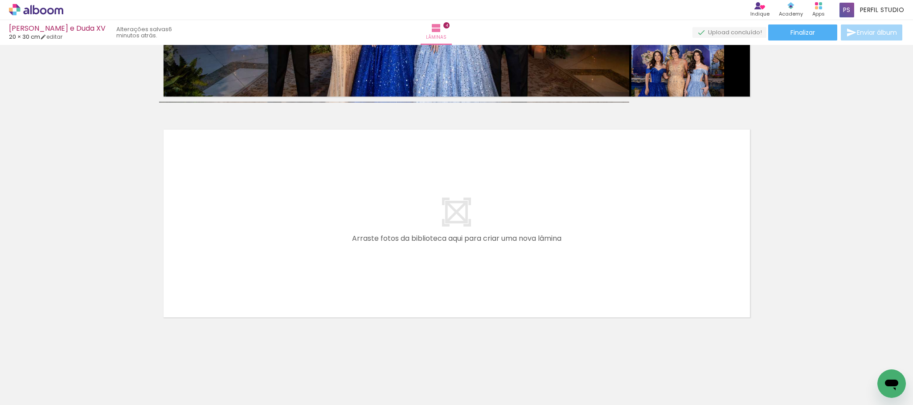
scroll to position [834, 0]
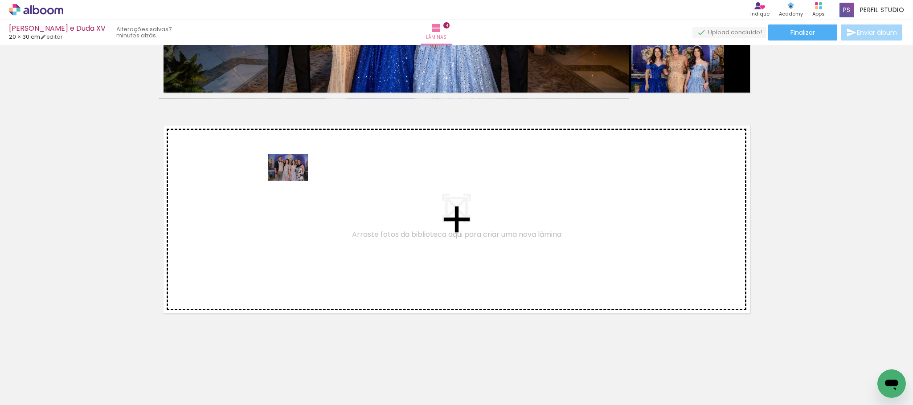
drag, startPoint x: 126, startPoint y: 385, endPoint x: 294, endPoint y: 181, distance: 264.5
click at [294, 181] on quentale-workspace at bounding box center [456, 202] width 913 height 405
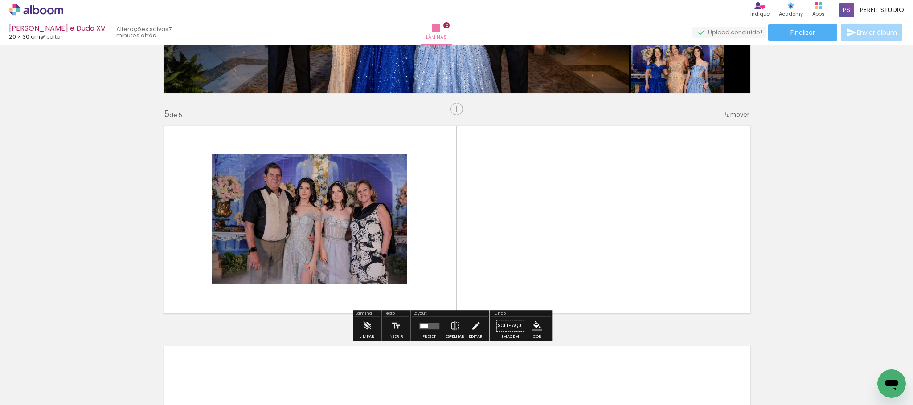
scroll to position [857, 0]
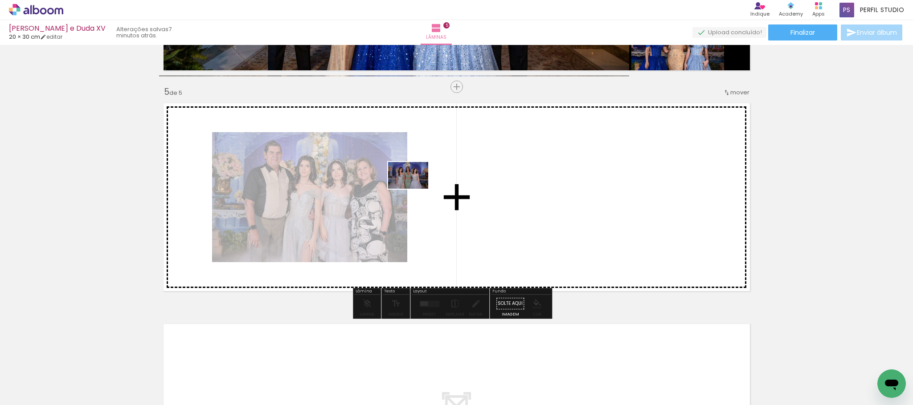
drag, startPoint x: 176, startPoint y: 366, endPoint x: 415, endPoint y: 189, distance: 297.8
click at [415, 189] on quentale-workspace at bounding box center [456, 202] width 913 height 405
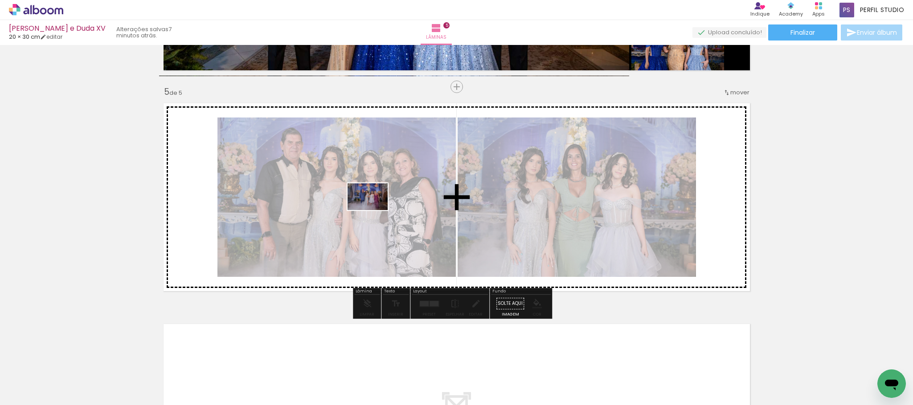
drag, startPoint x: 229, startPoint y: 321, endPoint x: 374, endPoint y: 210, distance: 182.8
click at [374, 210] on quentale-workspace at bounding box center [456, 202] width 913 height 405
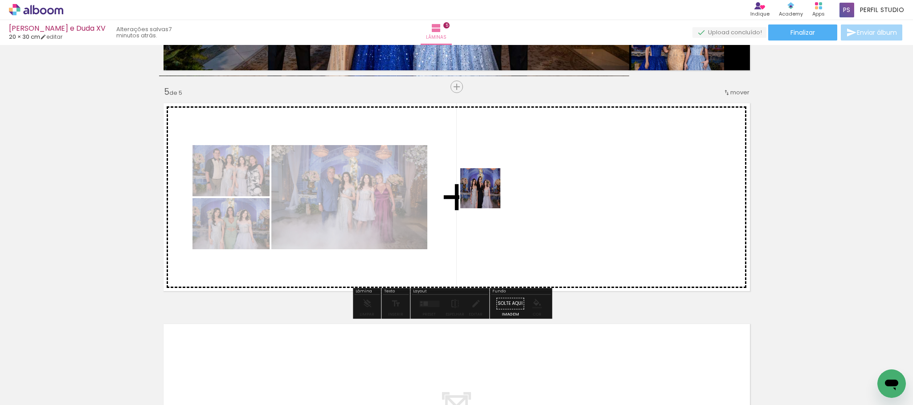
drag, startPoint x: 149, startPoint y: 380, endPoint x: 487, endPoint y: 195, distance: 385.1
click at [487, 195] on quentale-workspace at bounding box center [456, 202] width 913 height 405
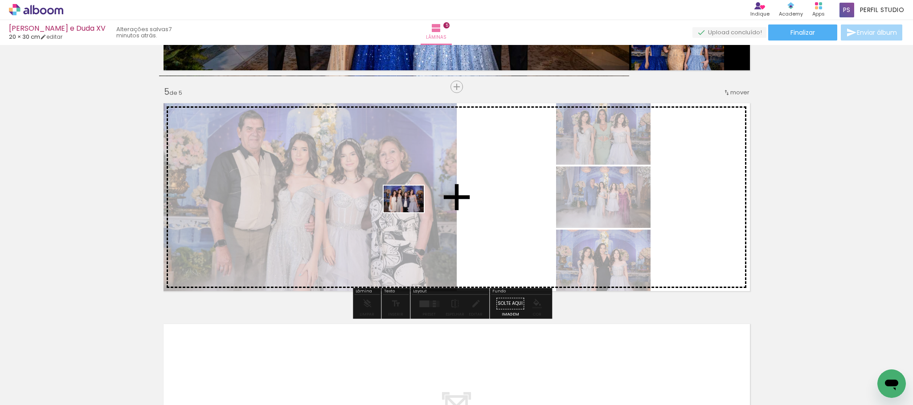
drag, startPoint x: 182, startPoint y: 360, endPoint x: 410, endPoint y: 212, distance: 272.0
click at [410, 212] on quentale-workspace at bounding box center [456, 202] width 913 height 405
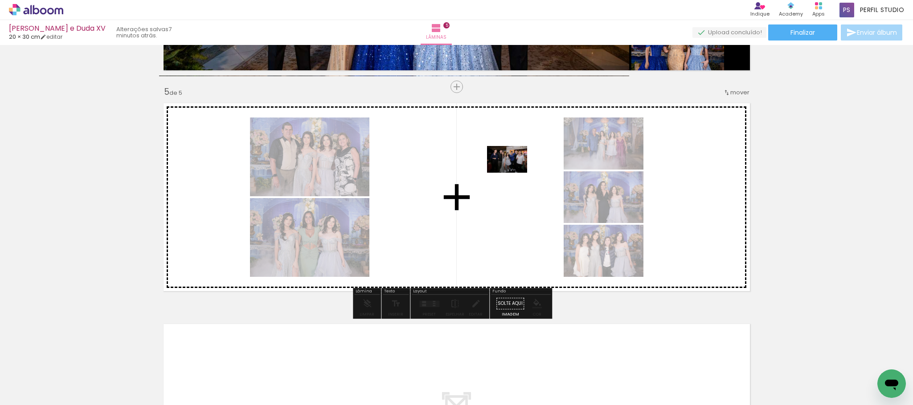
drag, startPoint x: 457, startPoint y: 196, endPoint x: 514, endPoint y: 173, distance: 61.3
click at [514, 173] on quentale-workspace at bounding box center [456, 202] width 913 height 405
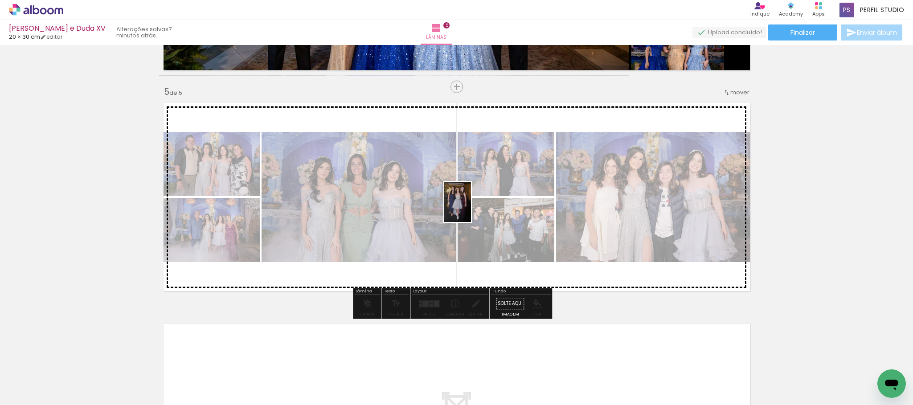
drag, startPoint x: 142, startPoint y: 368, endPoint x: 471, endPoint y: 209, distance: 365.2
click at [471, 209] on quentale-workspace at bounding box center [456, 202] width 913 height 405
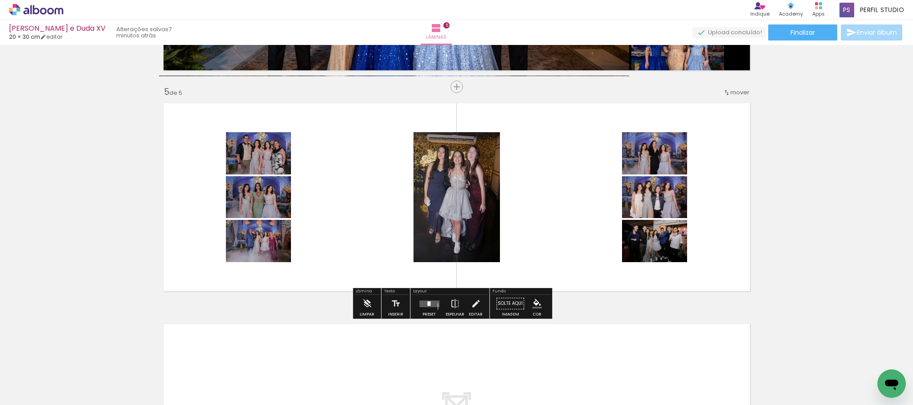
click at [421, 302] on quentale-layouter at bounding box center [429, 304] width 20 height 7
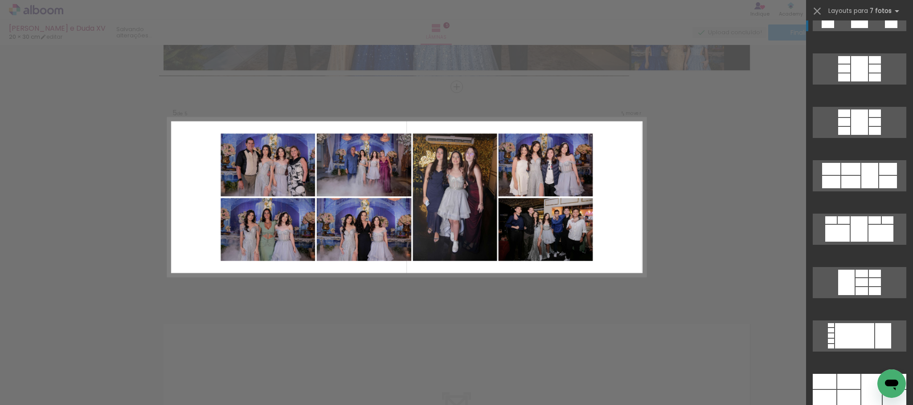
scroll to position [401, 0]
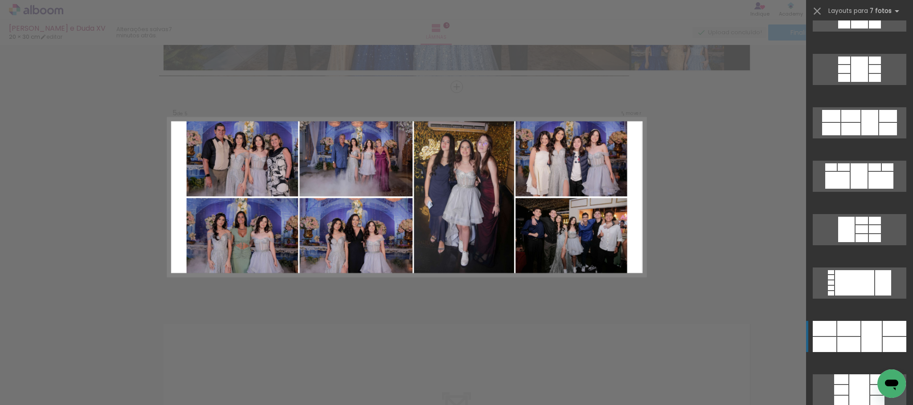
click at [855, 330] on quentale-layouter at bounding box center [860, 336] width 94 height 31
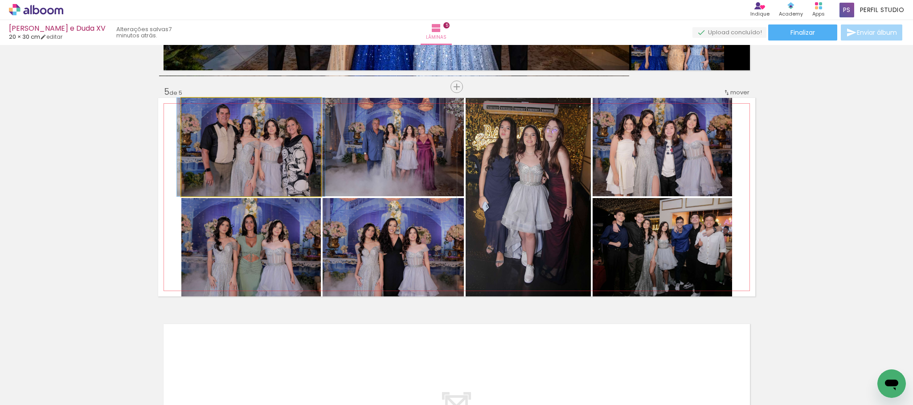
click at [252, 148] on quentale-photo at bounding box center [250, 147] width 139 height 98
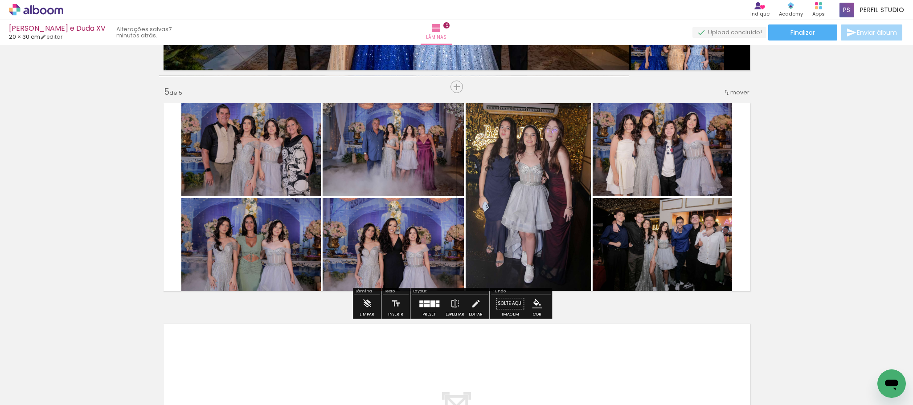
click at [698, 148] on quentale-photo at bounding box center [661, 147] width 139 height 98
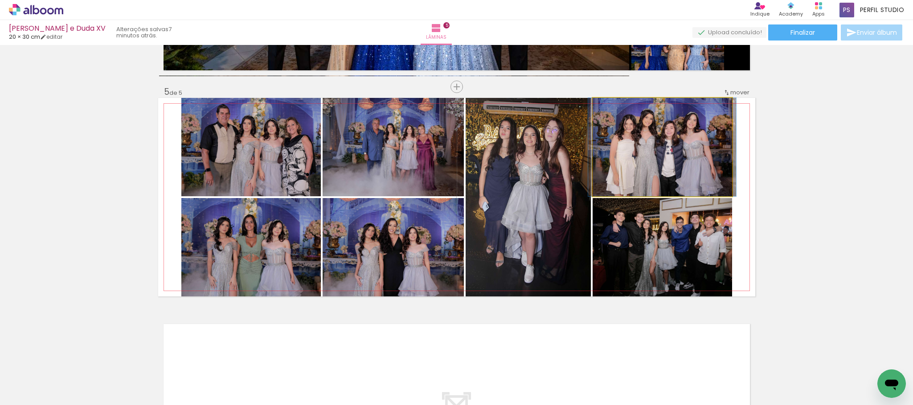
click at [698, 148] on quentale-photo at bounding box center [661, 147] width 139 height 98
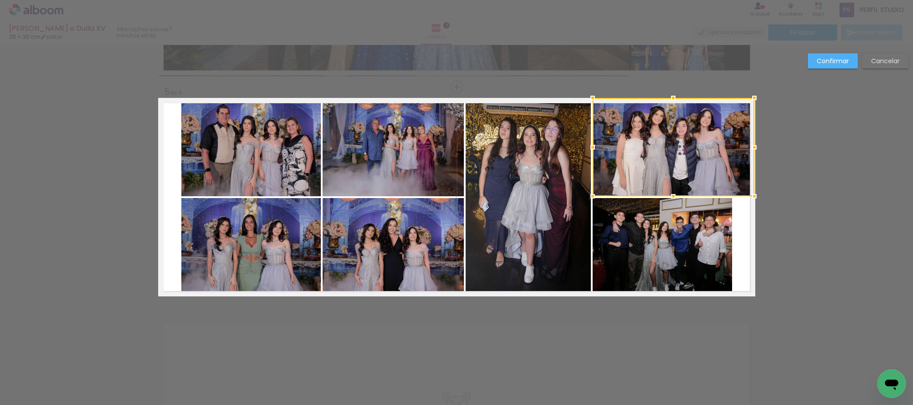
drag, startPoint x: 727, startPoint y: 147, endPoint x: 747, endPoint y: 147, distance: 19.6
click at [747, 147] on div at bounding box center [754, 148] width 18 height 18
click at [693, 257] on quentale-photo at bounding box center [661, 247] width 139 height 98
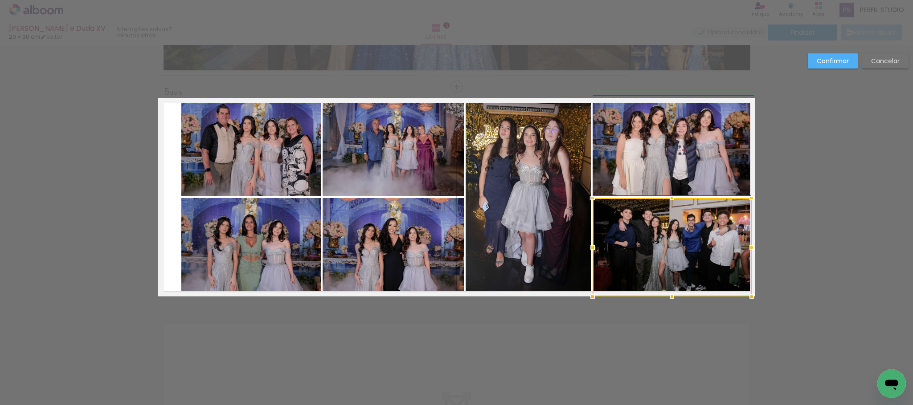
drag, startPoint x: 726, startPoint y: 247, endPoint x: 745, endPoint y: 247, distance: 18.7
click at [745, 247] on div at bounding box center [752, 248] width 18 height 18
click at [199, 126] on quentale-photo at bounding box center [250, 147] width 139 height 98
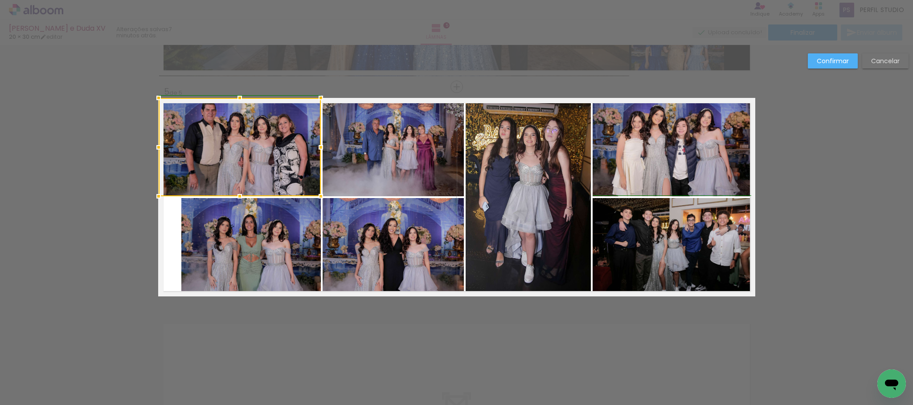
drag, startPoint x: 178, startPoint y: 145, endPoint x: 161, endPoint y: 143, distance: 17.0
click at [161, 143] on div at bounding box center [159, 148] width 18 height 18
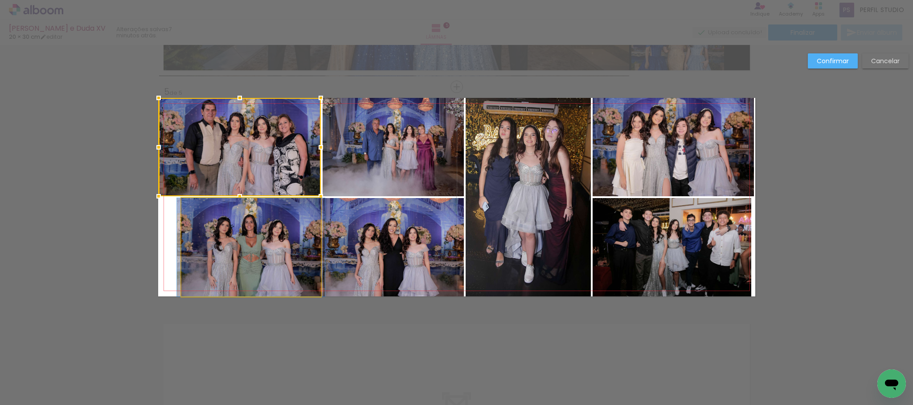
click at [246, 229] on quentale-photo at bounding box center [250, 247] width 139 height 98
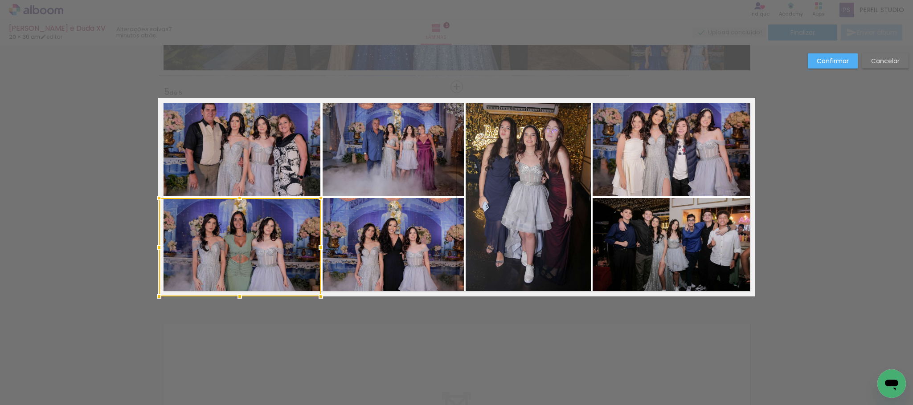
drag, startPoint x: 178, startPoint y: 248, endPoint x: 152, endPoint y: 248, distance: 25.4
click at [152, 248] on div at bounding box center [159, 248] width 18 height 18
click at [0, 0] on slot "Confirmar" at bounding box center [0, 0] width 0 height 0
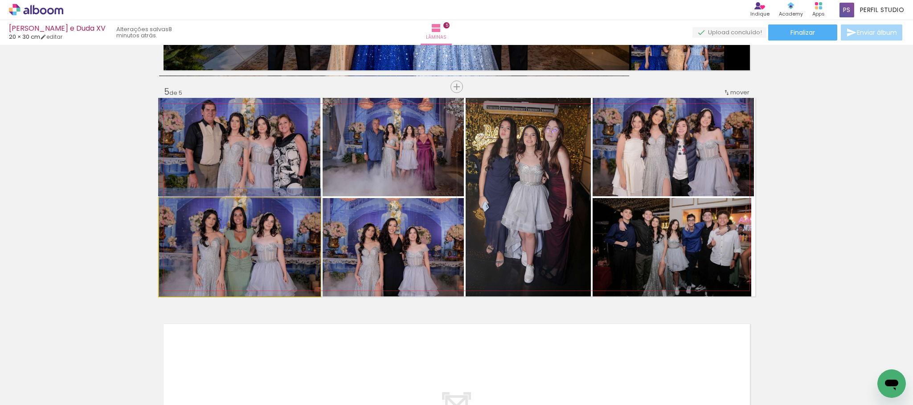
drag, startPoint x: 253, startPoint y: 254, endPoint x: 253, endPoint y: 245, distance: 9.4
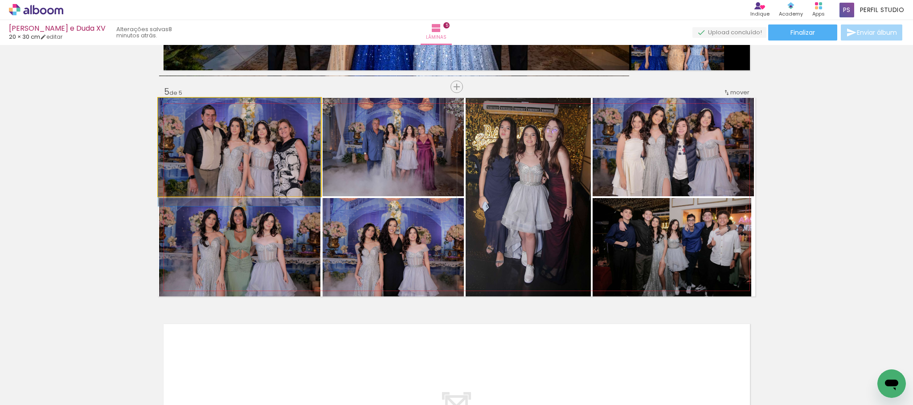
drag, startPoint x: 273, startPoint y: 154, endPoint x: 273, endPoint y: 159, distance: 4.9
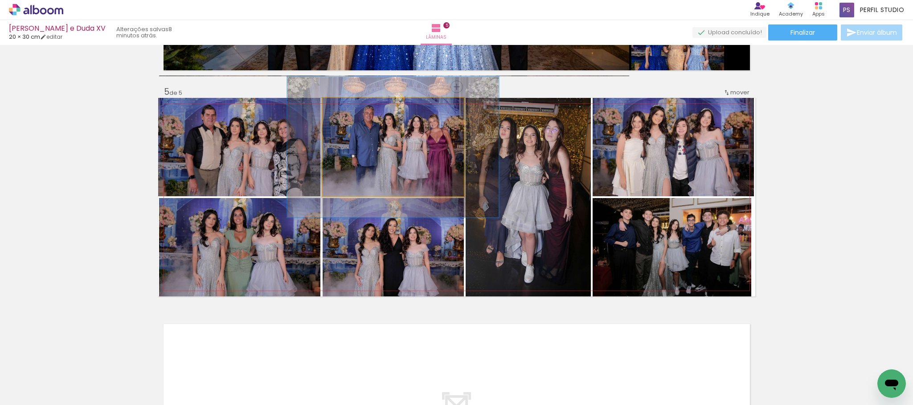
drag, startPoint x: 343, startPoint y: 107, endPoint x: 357, endPoint y: 110, distance: 13.6
type paper-slider "143"
click at [357, 110] on div at bounding box center [356, 107] width 14 height 14
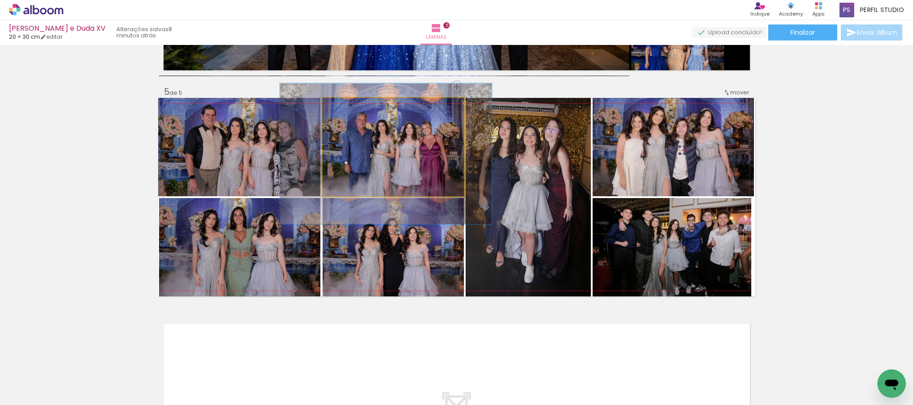
drag, startPoint x: 399, startPoint y: 153, endPoint x: 392, endPoint y: 159, distance: 9.8
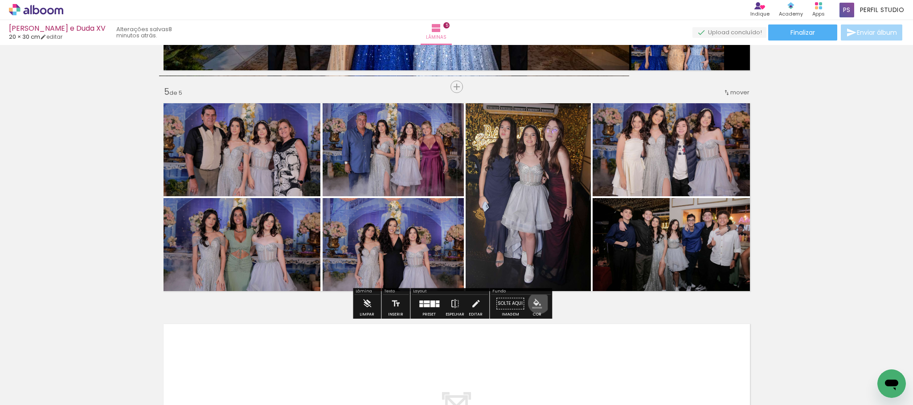
click at [536, 303] on iron-icon "color picker" at bounding box center [537, 304] width 10 height 10
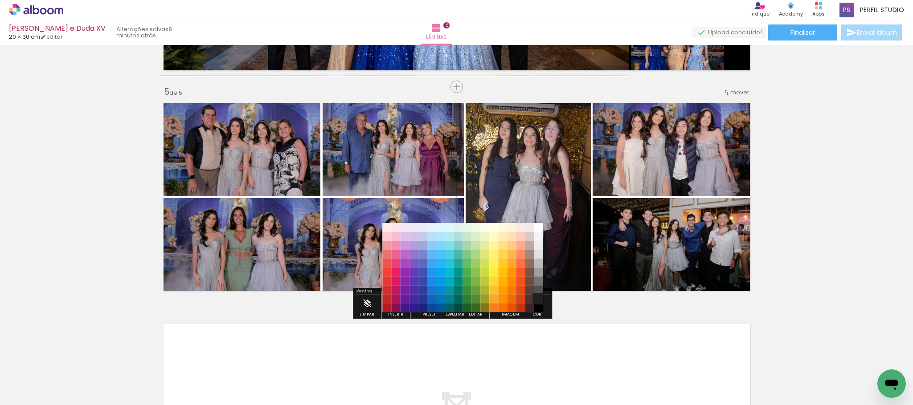
click at [537, 296] on paper-item "#212121" at bounding box center [538, 299] width 9 height 9
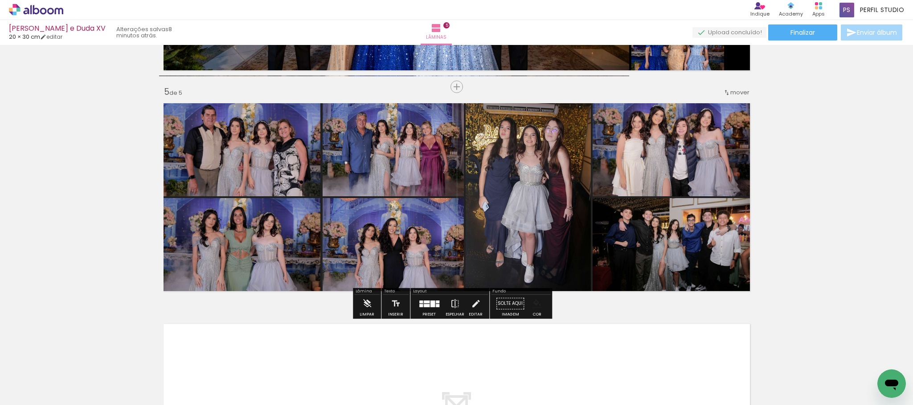
click at [536, 301] on iron-icon "color picker" at bounding box center [537, 304] width 10 height 10
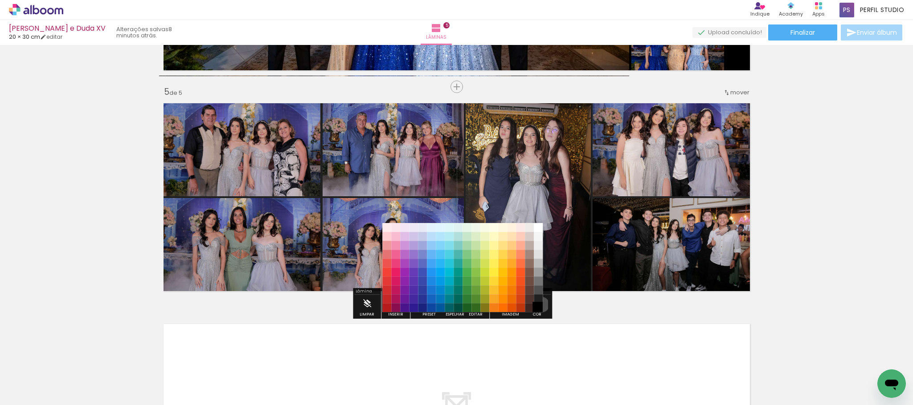
click at [539, 305] on paper-item "#000000" at bounding box center [538, 308] width 9 height 9
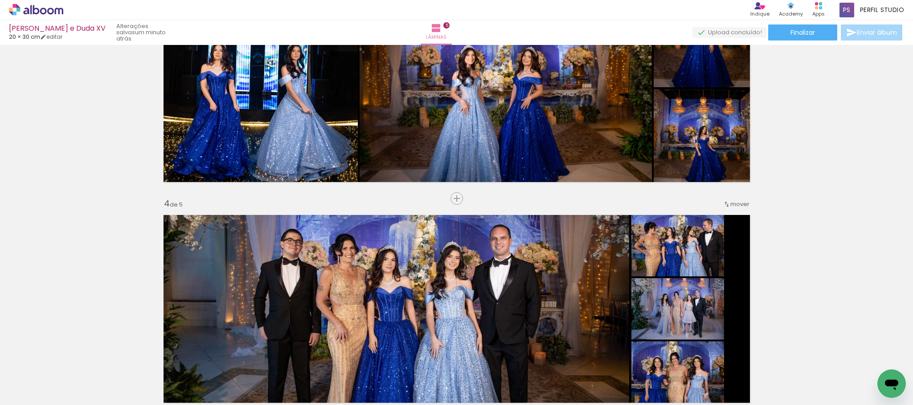
scroll to position [523, 0]
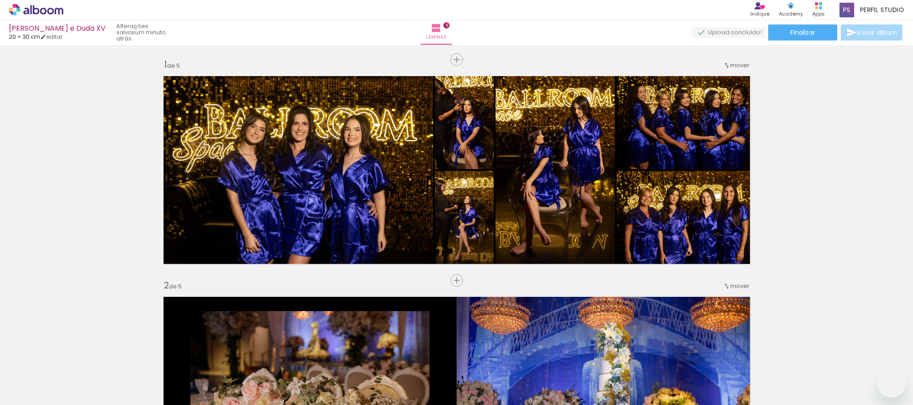
scroll to position [656, 0]
